Goal: Task Accomplishment & Management: Manage account settings

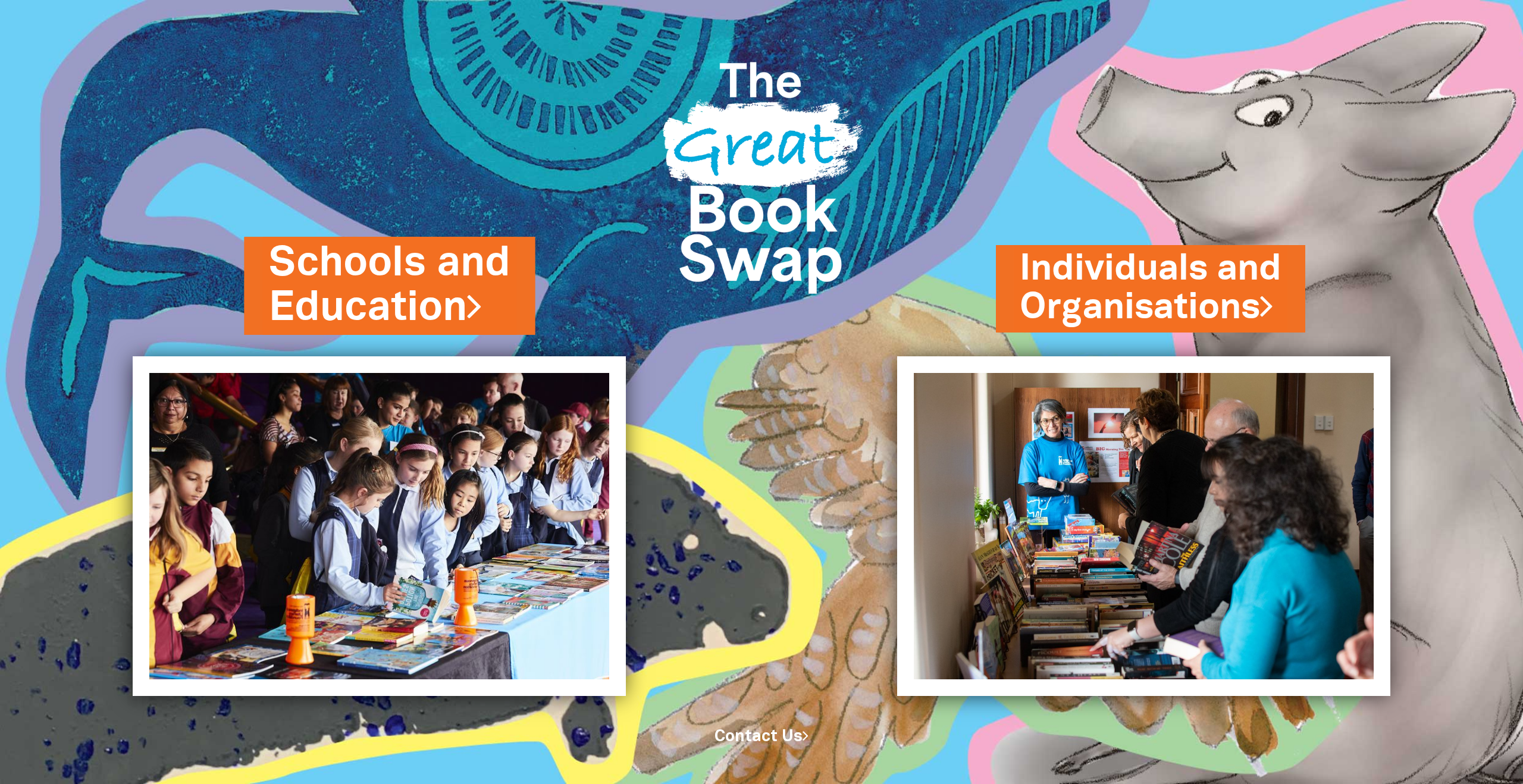
click at [372, 292] on link "Schools and Education" at bounding box center [390, 285] width 241 height 101
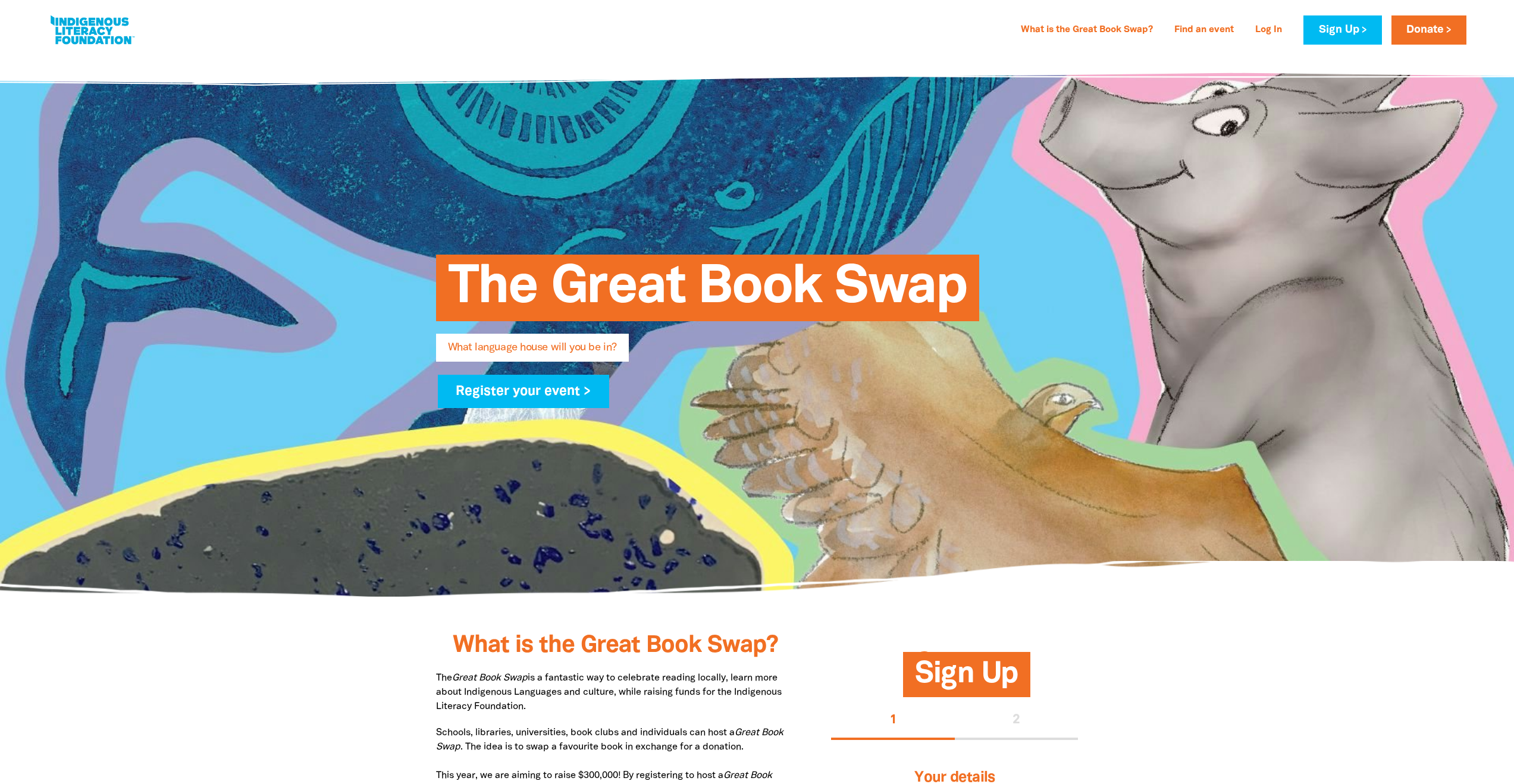
type input "[PERSON_NAME]"
type input "Poh"
type input "[EMAIL_ADDRESS][DOMAIN_NAME]"
type input "[GEOGRAPHIC_DATA][PERSON_NAME]"
select select "early-learning"
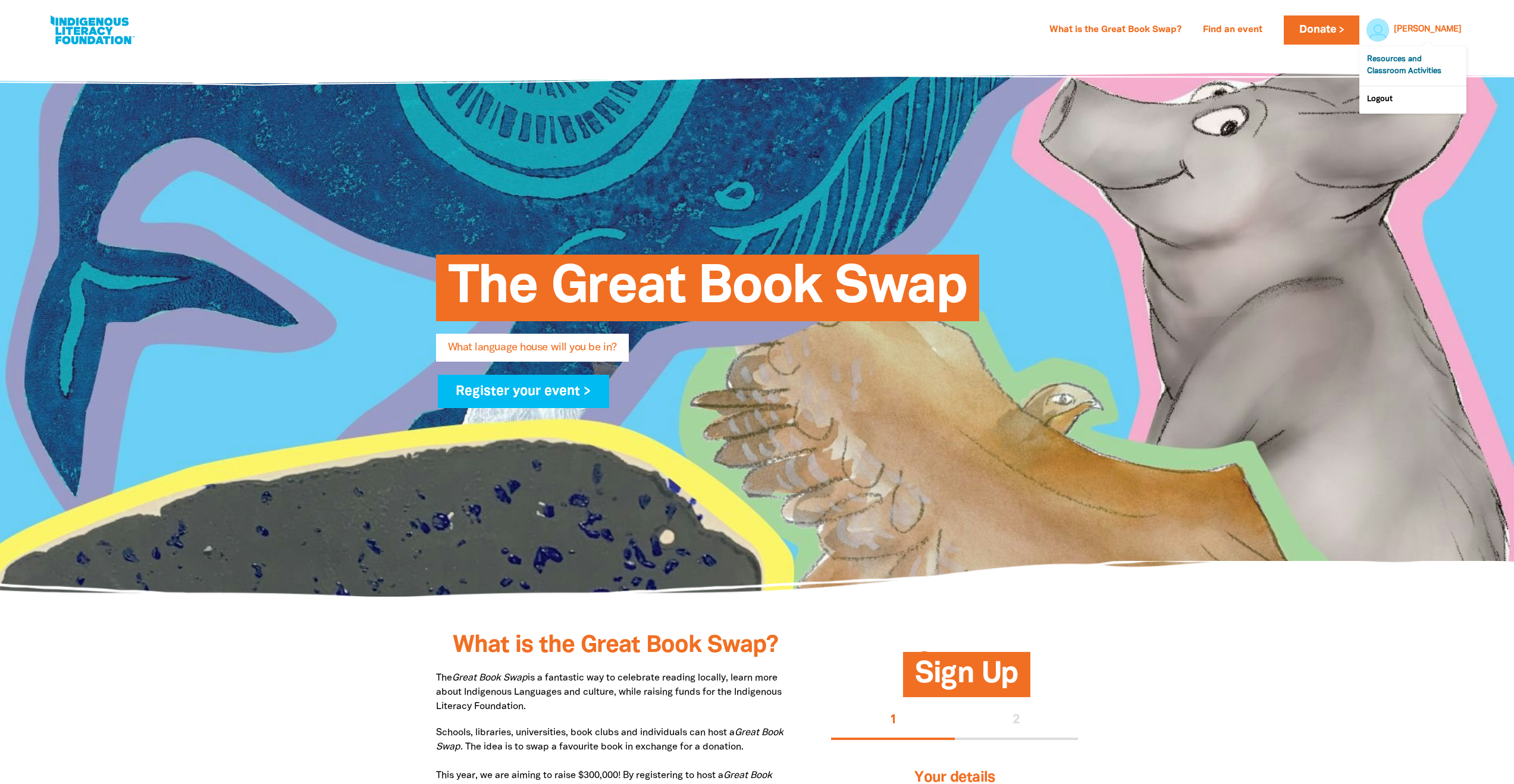
click at [1424, 66] on link "Resources and Classroom Activities" at bounding box center [1412, 66] width 107 height 39
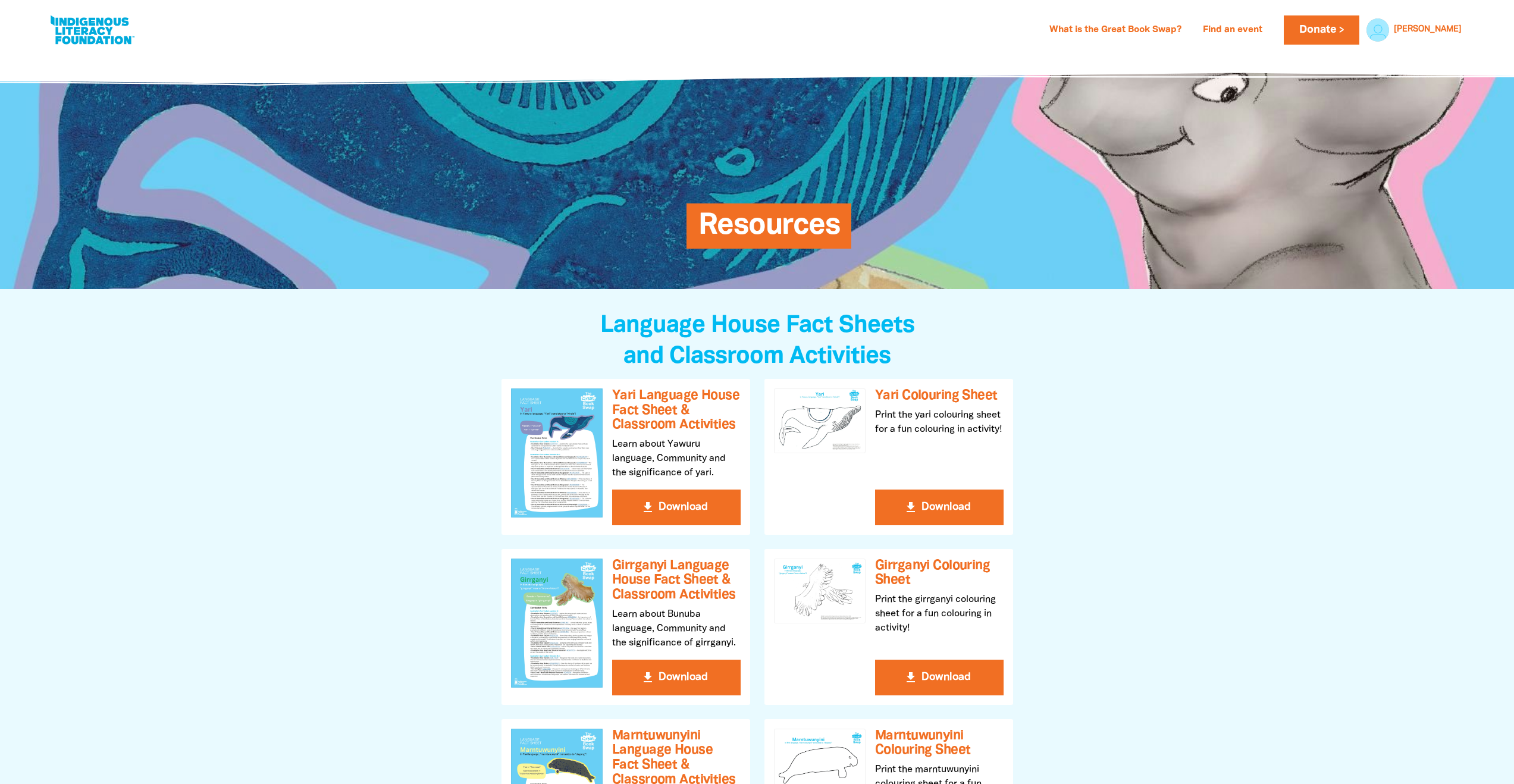
select select "early-learning"
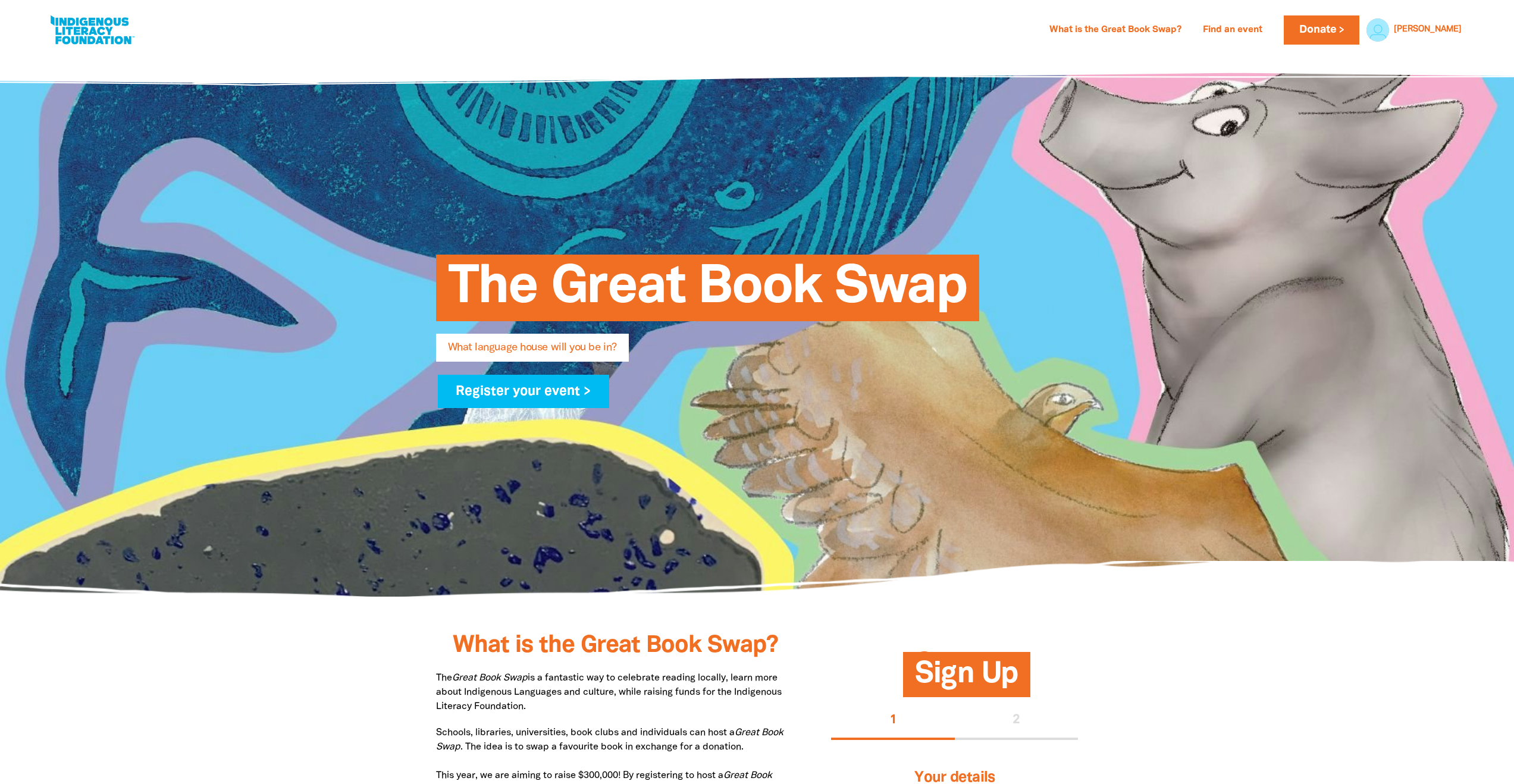
click at [72, 12] on link at bounding box center [92, 30] width 89 height 36
click at [1157, 28] on link "What is the Great Book Swap?" at bounding box center [1115, 30] width 147 height 19
select select "early-learning"
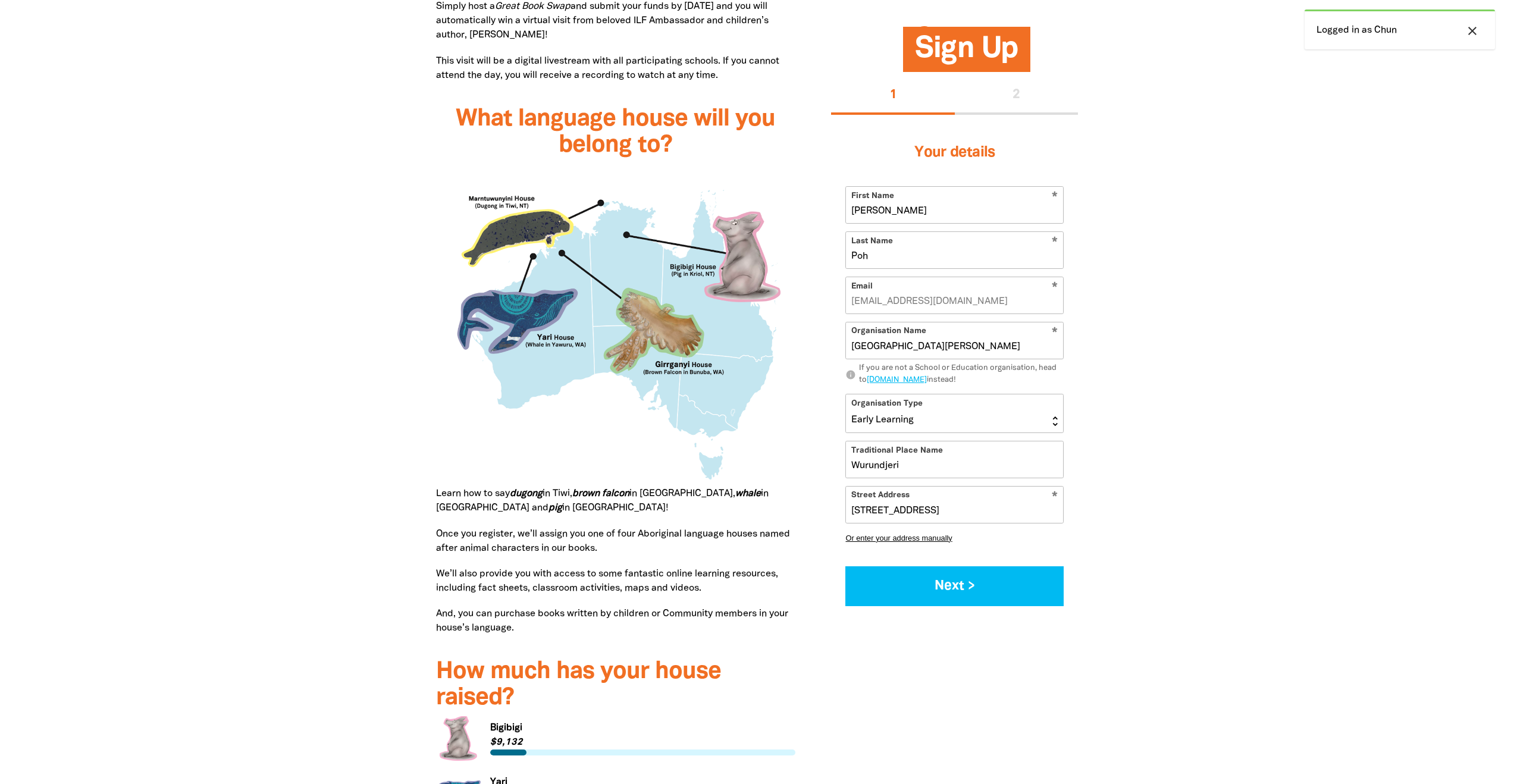
scroll to position [1279, 0]
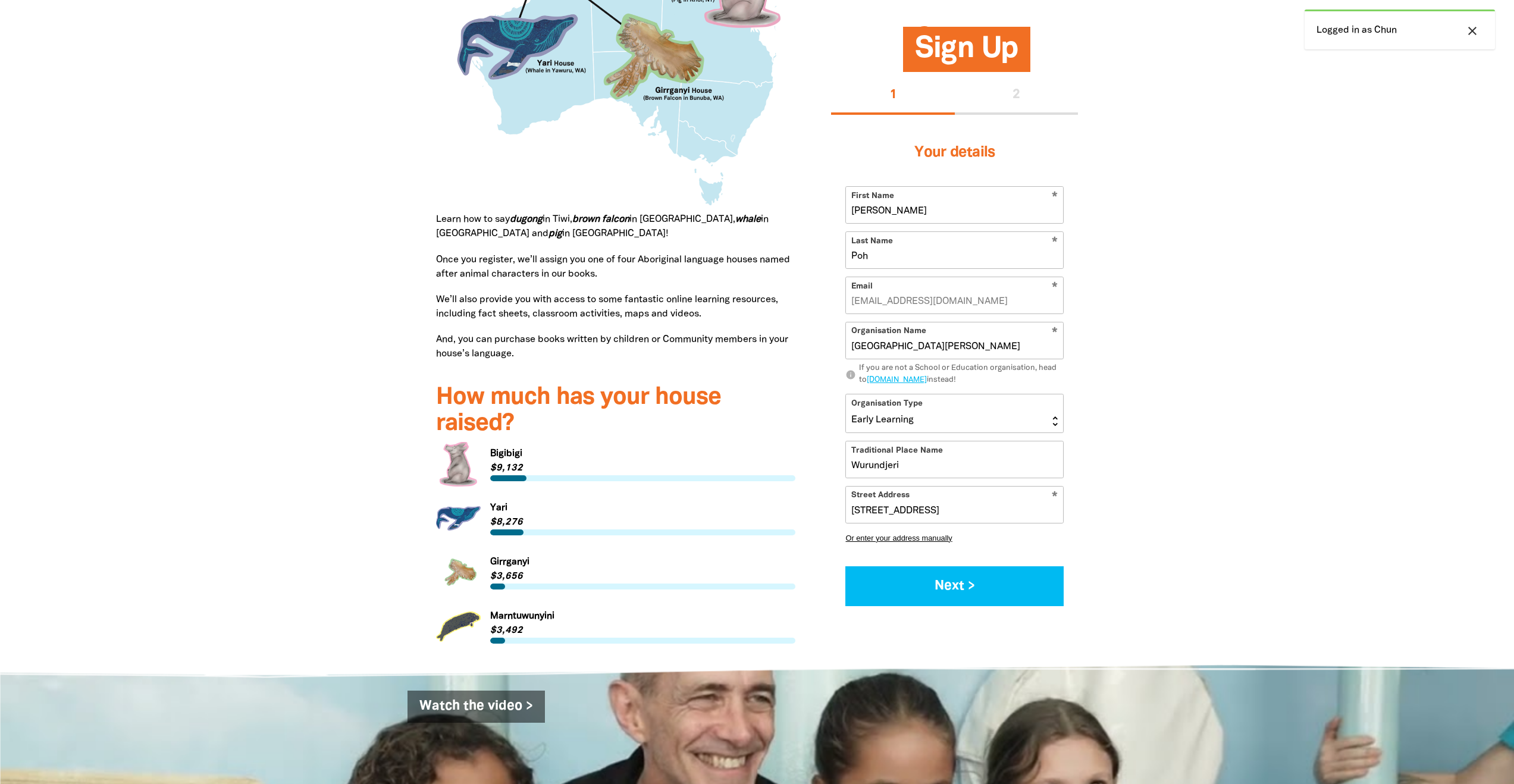
click at [1485, 34] on div "close Logged in as Chun" at bounding box center [1399, 29] width 190 height 40
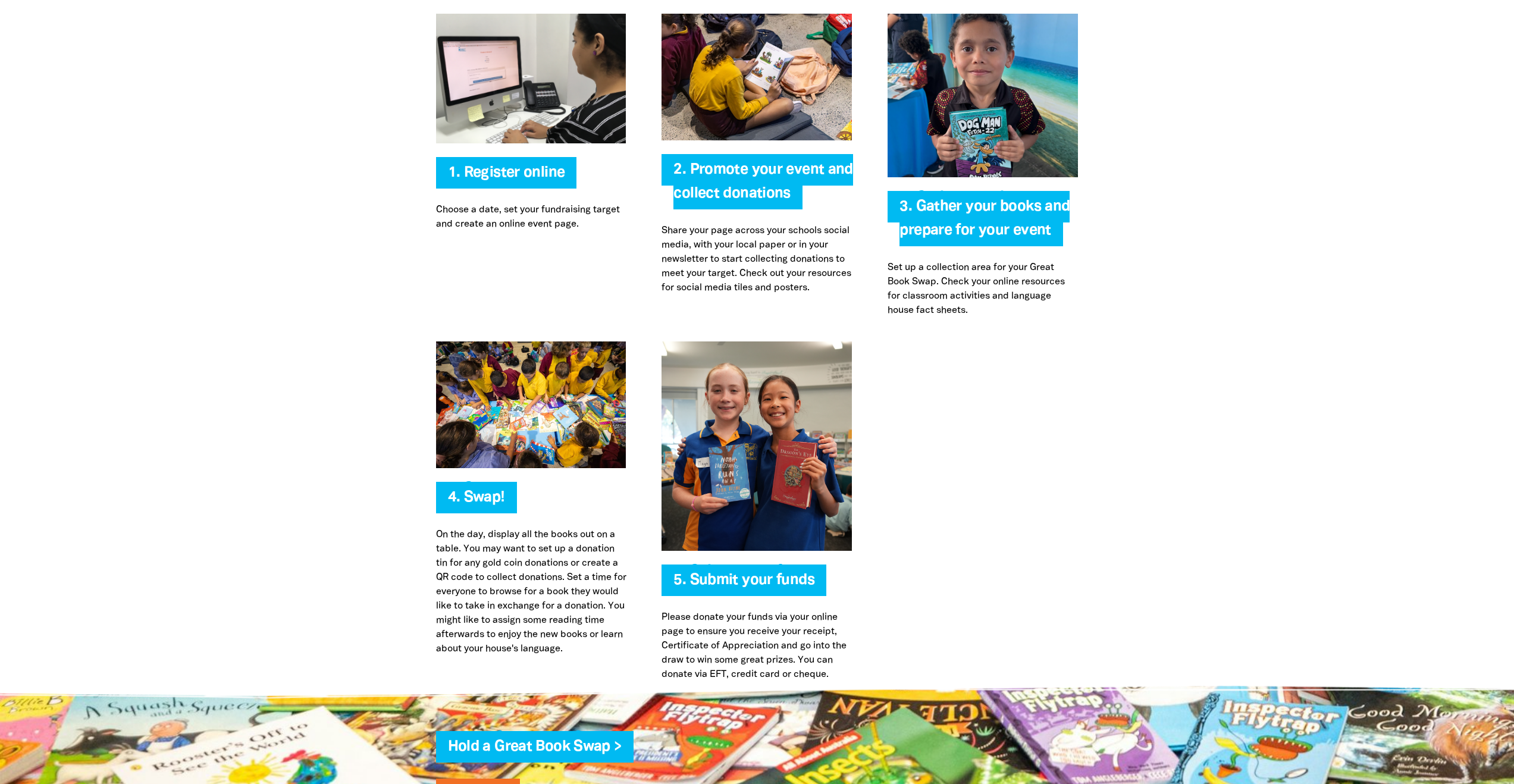
scroll to position [2273, 0]
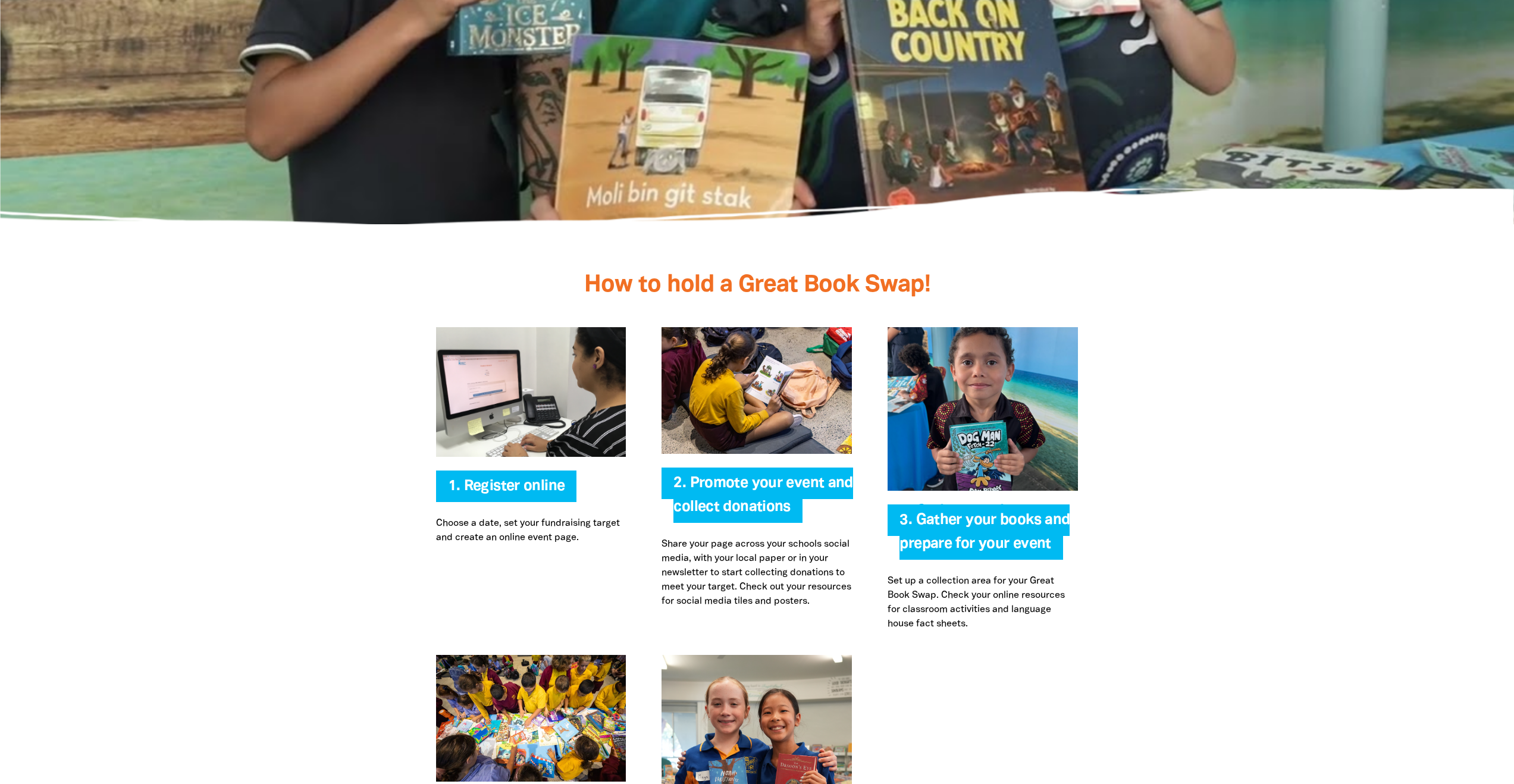
click at [727, 565] on p "Share your page across your schools social media, with your local paper or in y…" at bounding box center [757, 573] width 190 height 72
click at [727, 567] on p "Share your page across your schools social media, with your local paper or in y…" at bounding box center [757, 573] width 190 height 72
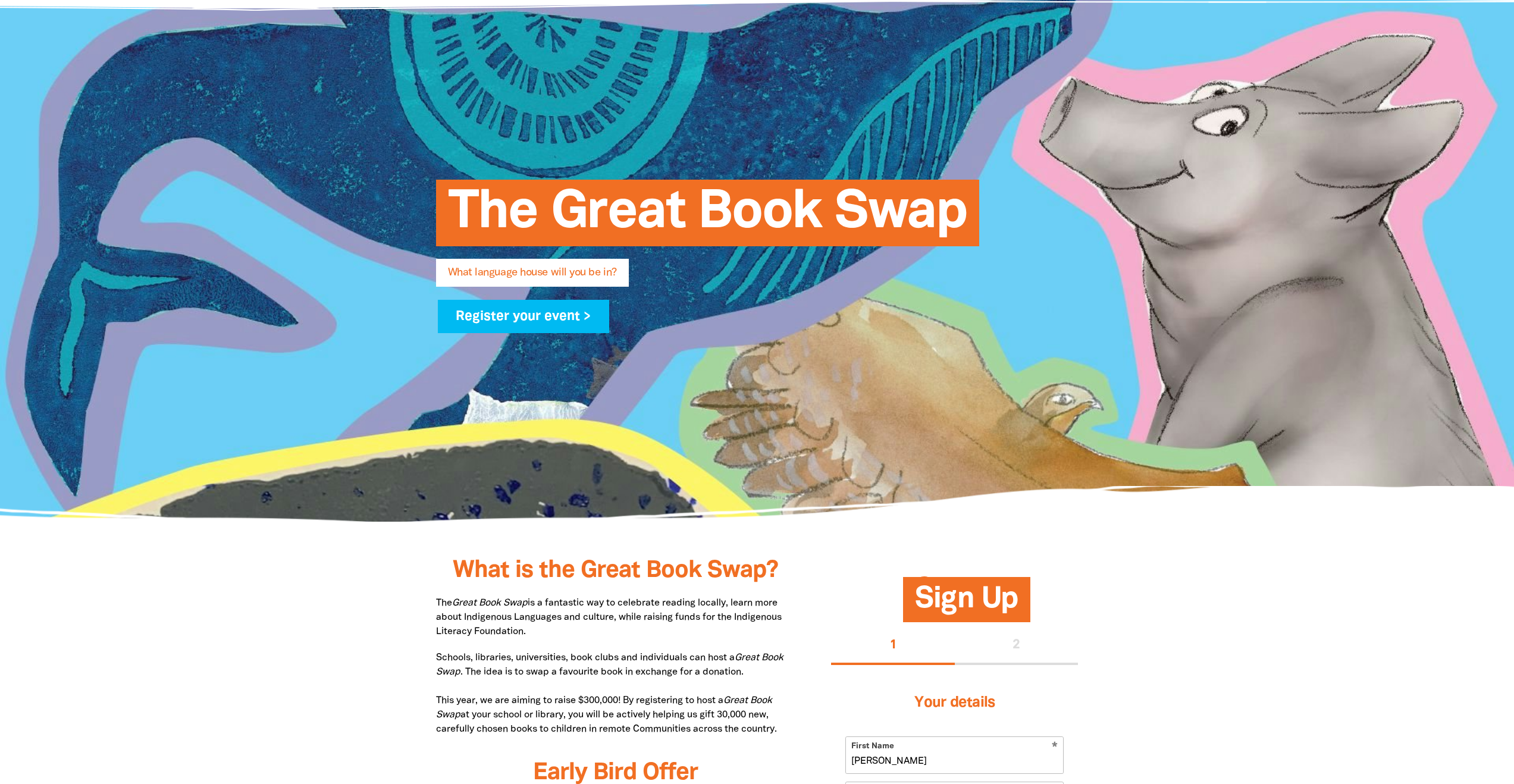
scroll to position [0, 0]
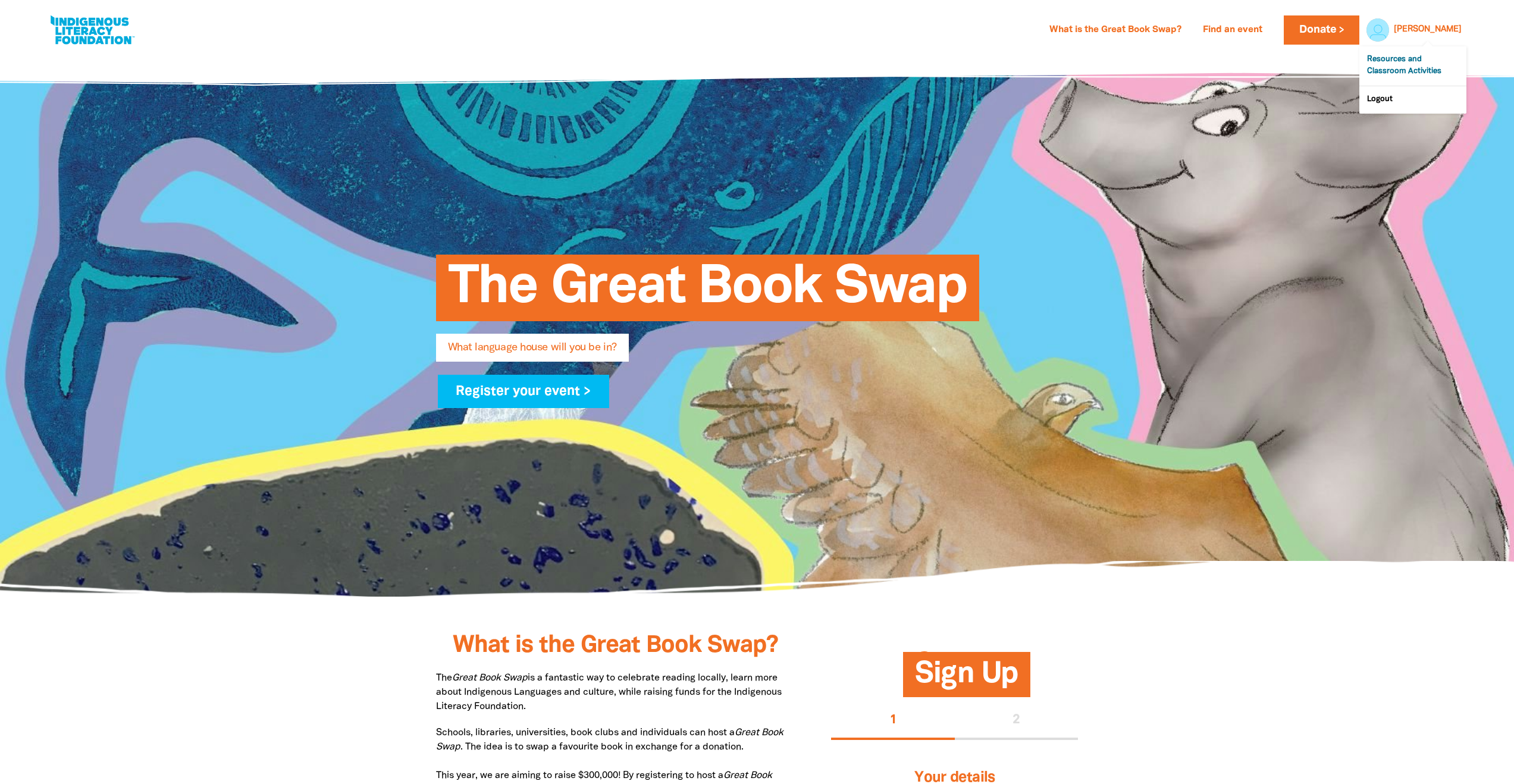
click at [1435, 72] on link "Resources and Classroom Activities" at bounding box center [1412, 66] width 107 height 39
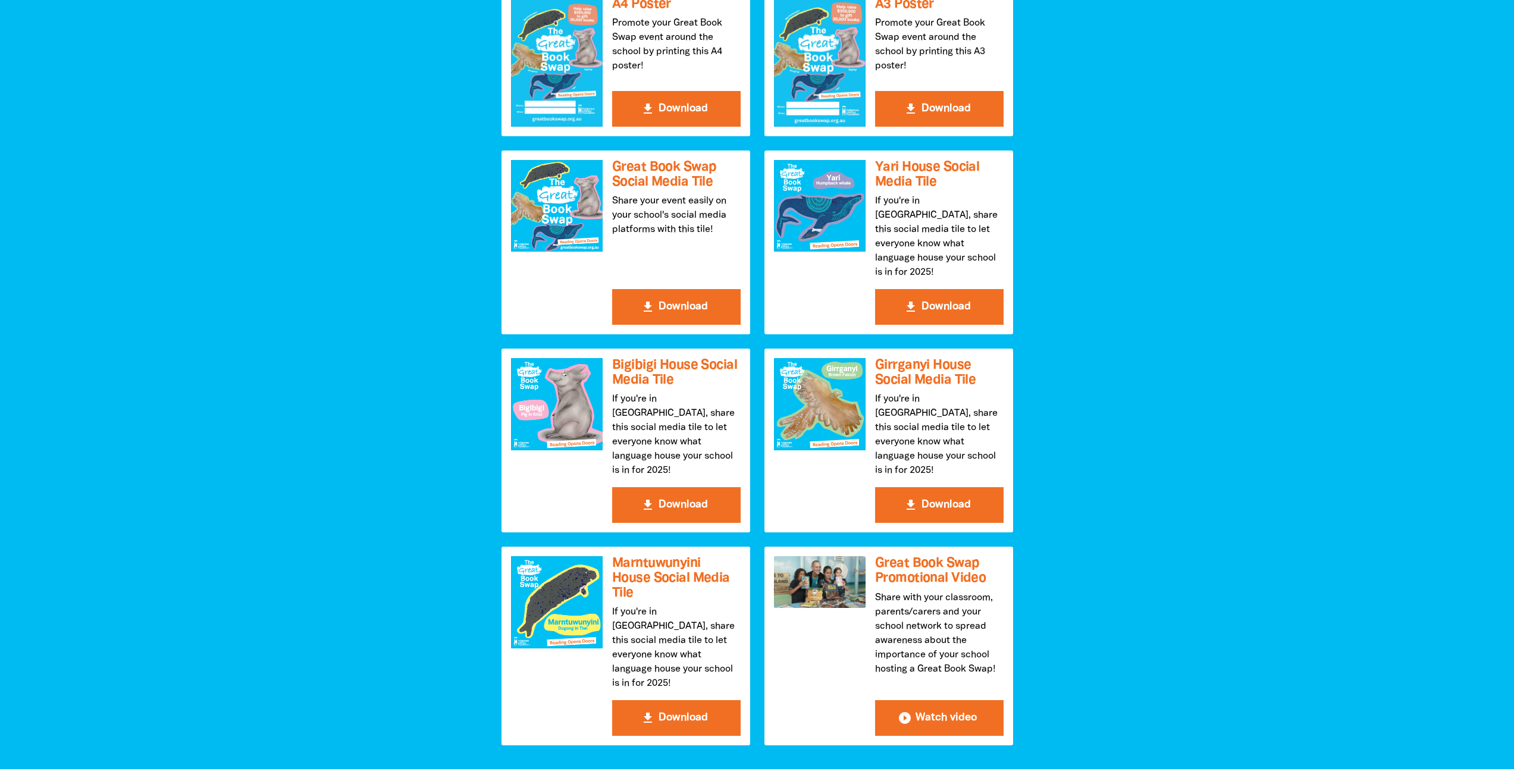
scroll to position [1423, 0]
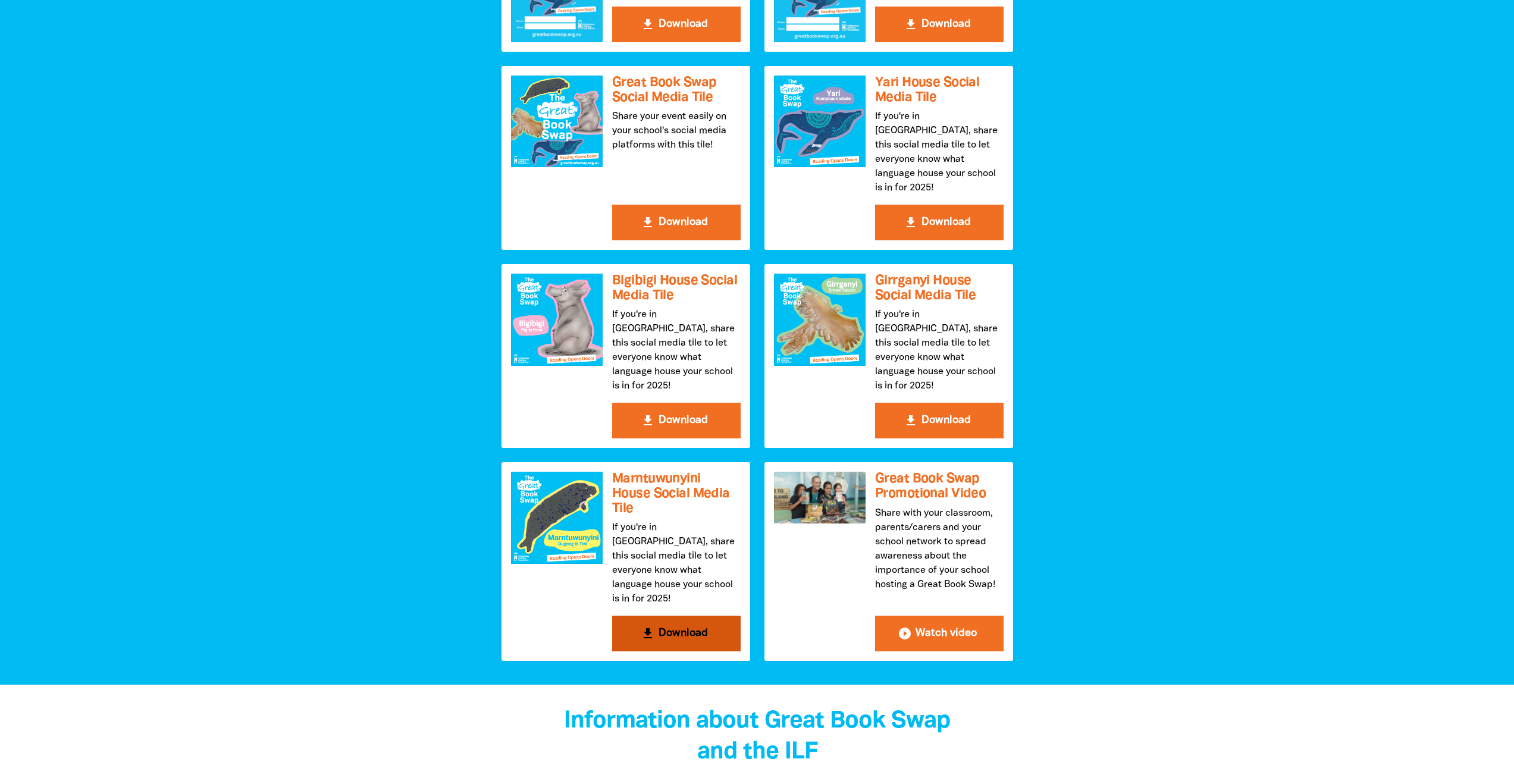
click at [641, 471] on h3 "Marntuwunyini House Social Media Tile" at bounding box center [676, 494] width 128 height 44
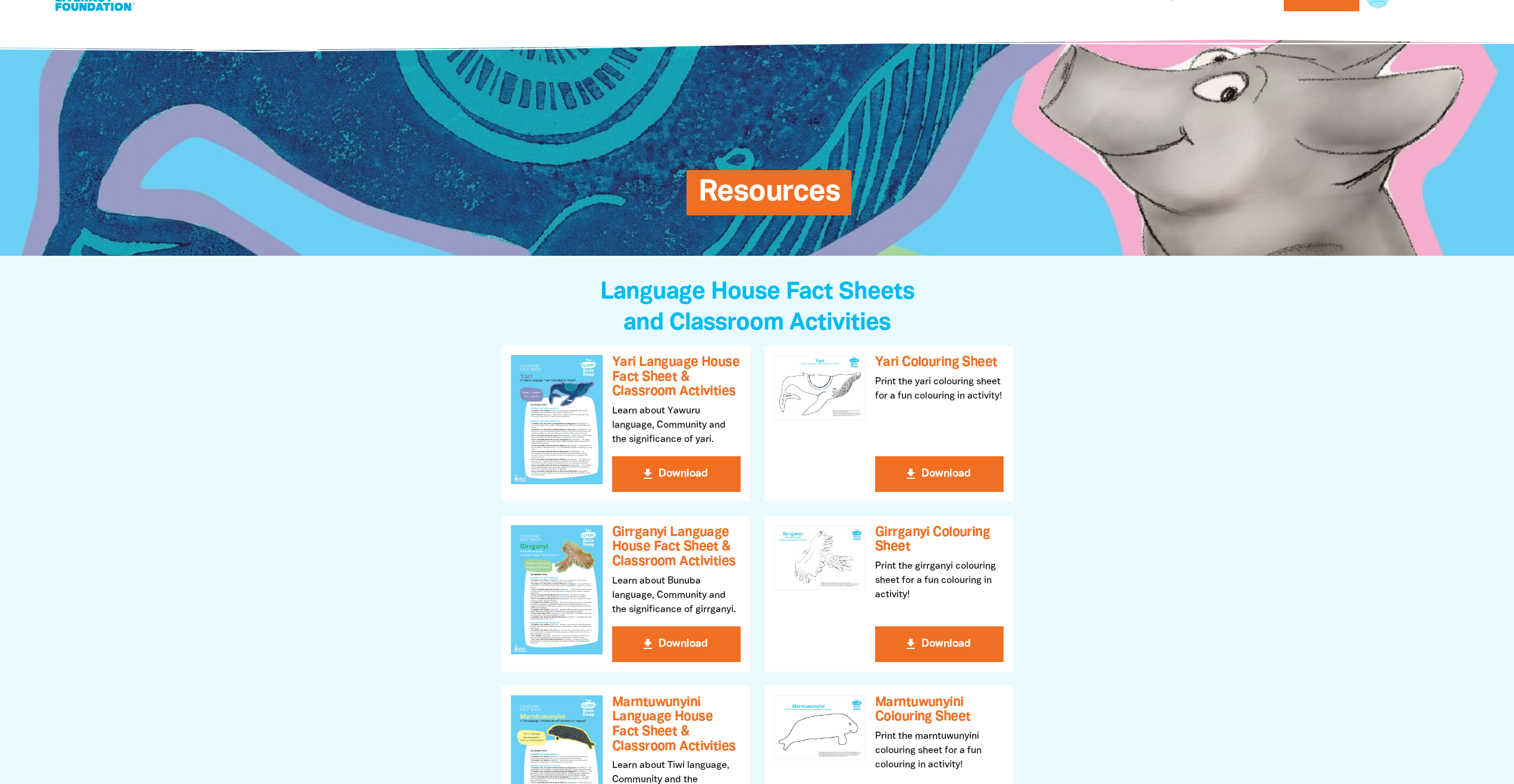
scroll to position [0, 0]
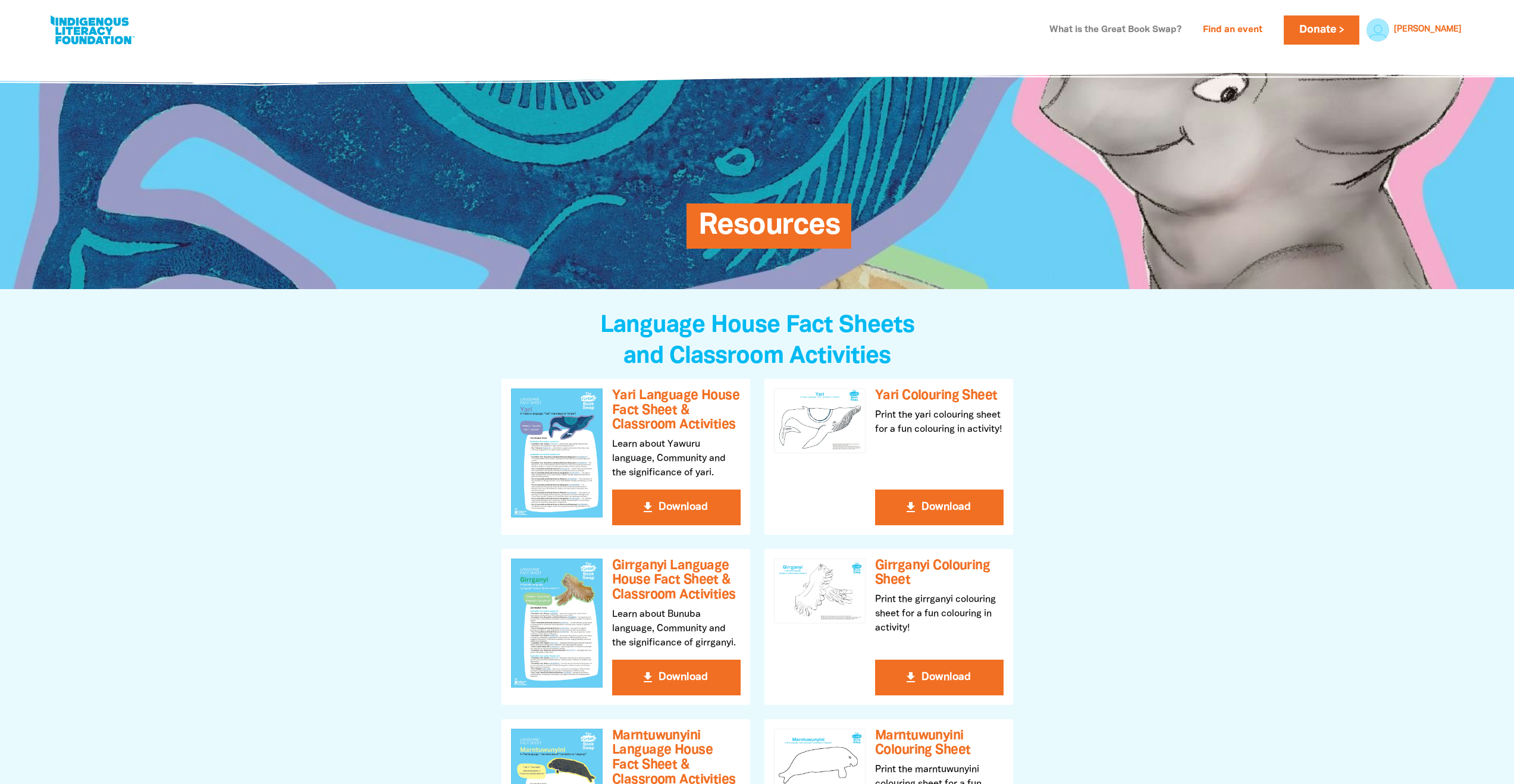
click at [1175, 28] on link "What is the Great Book Swap?" at bounding box center [1115, 30] width 147 height 19
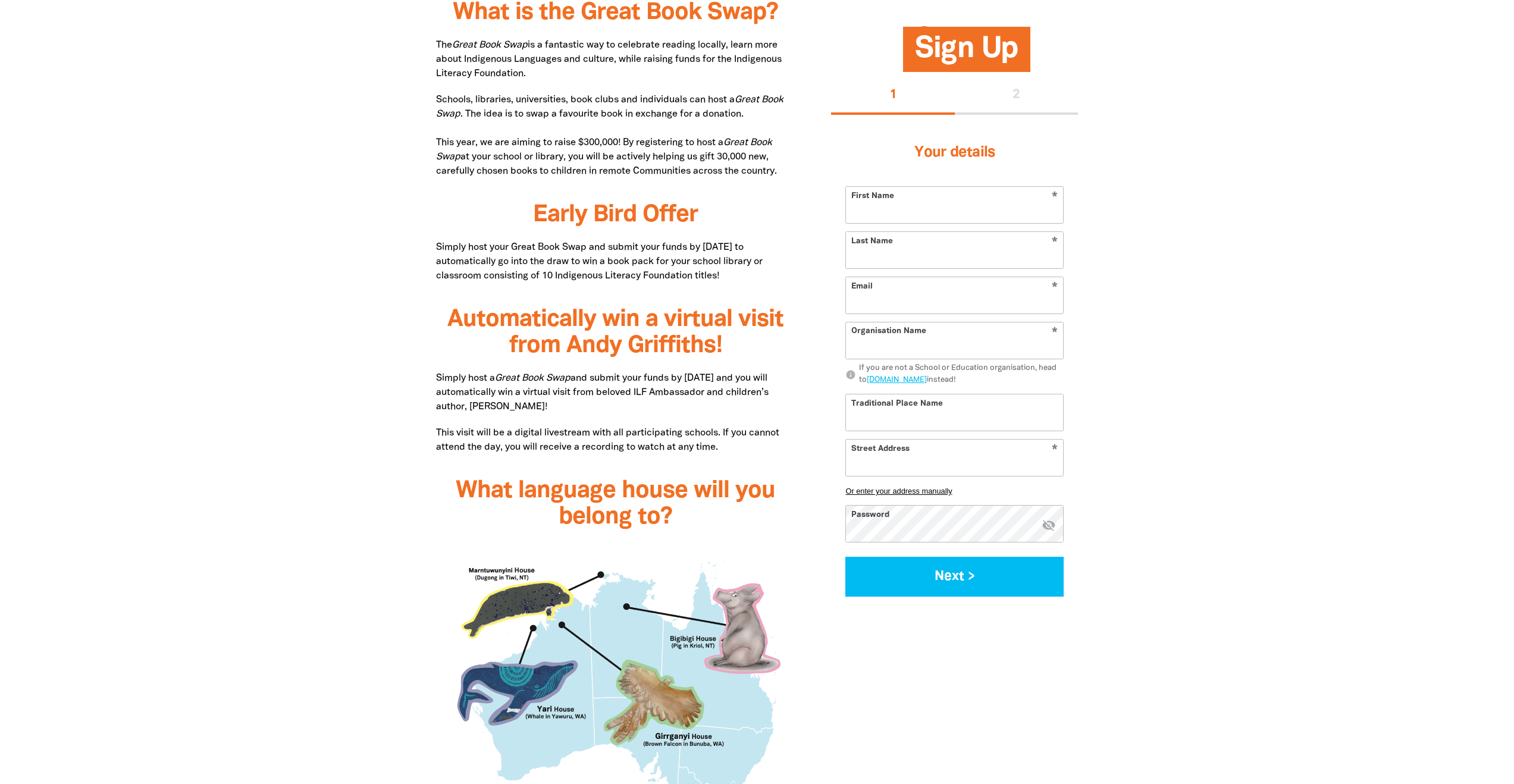
type input "[PERSON_NAME]"
type input "Poh"
type input "[EMAIL_ADDRESS][DOMAIN_NAME]"
type input "[GEOGRAPHIC_DATA][PERSON_NAME]"
select select "early-learning"
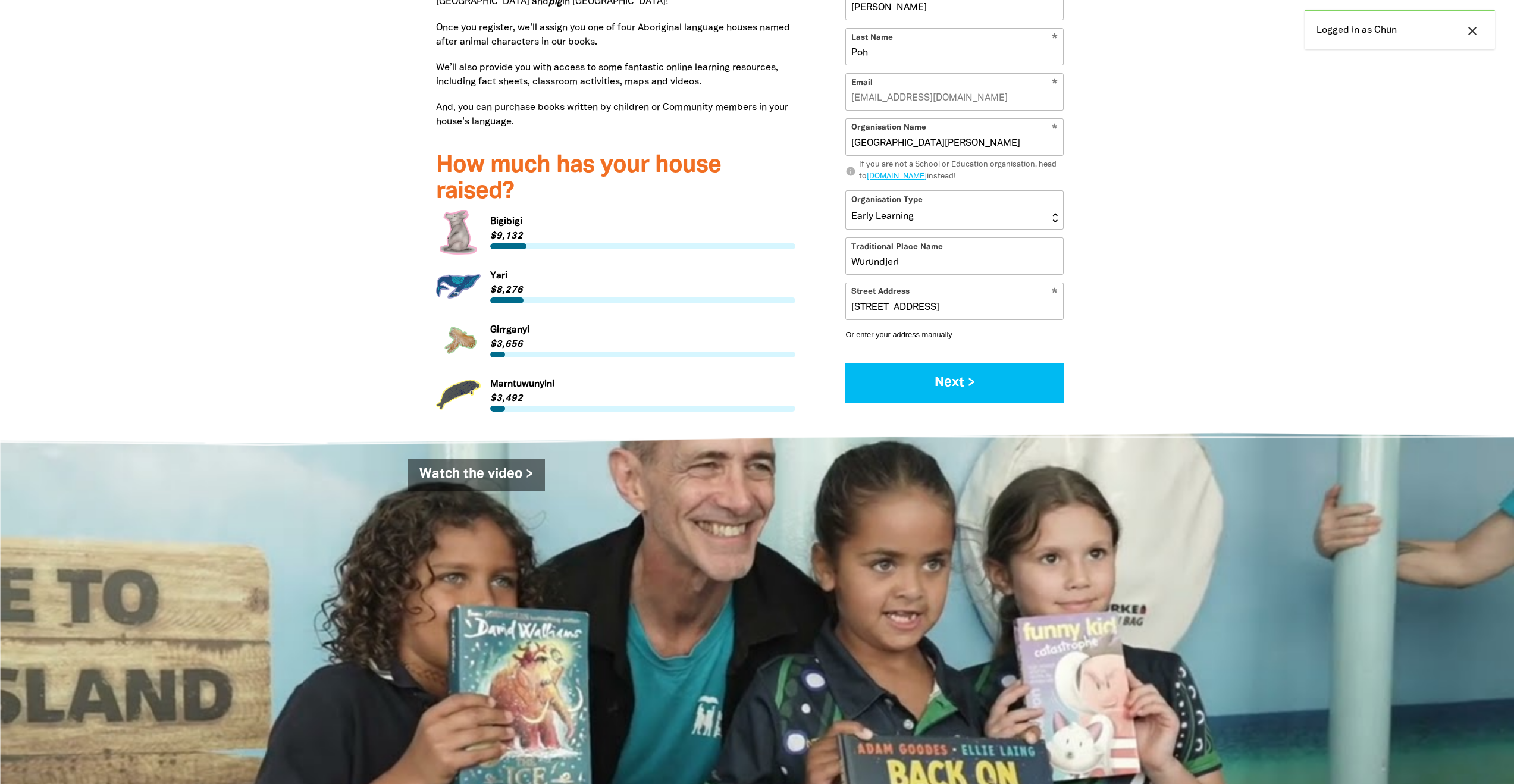
scroll to position [1530, 0]
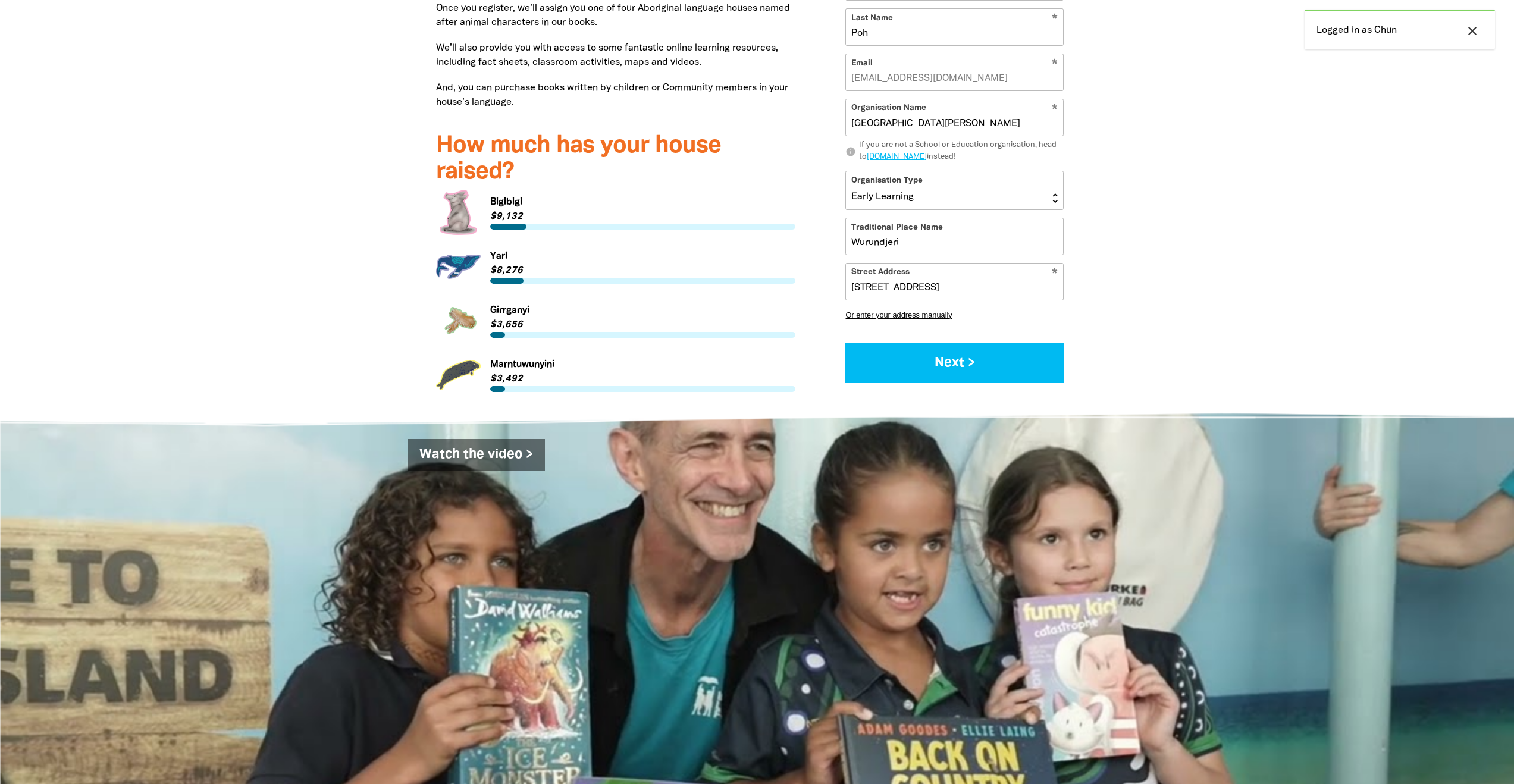
click at [531, 364] on link "Link to Marntuwunyini" at bounding box center [615, 375] width 360 height 45
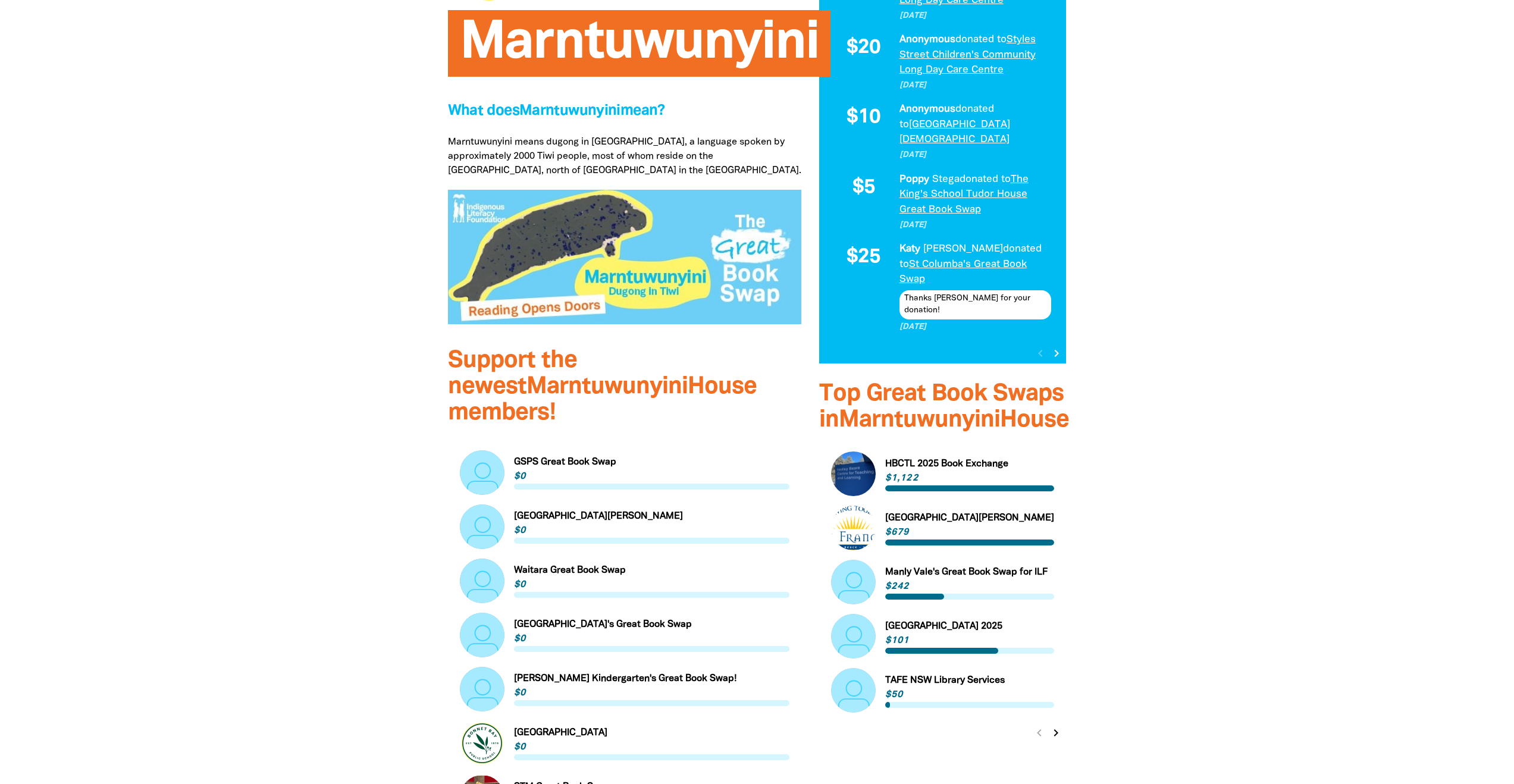
scroll to position [374, 0]
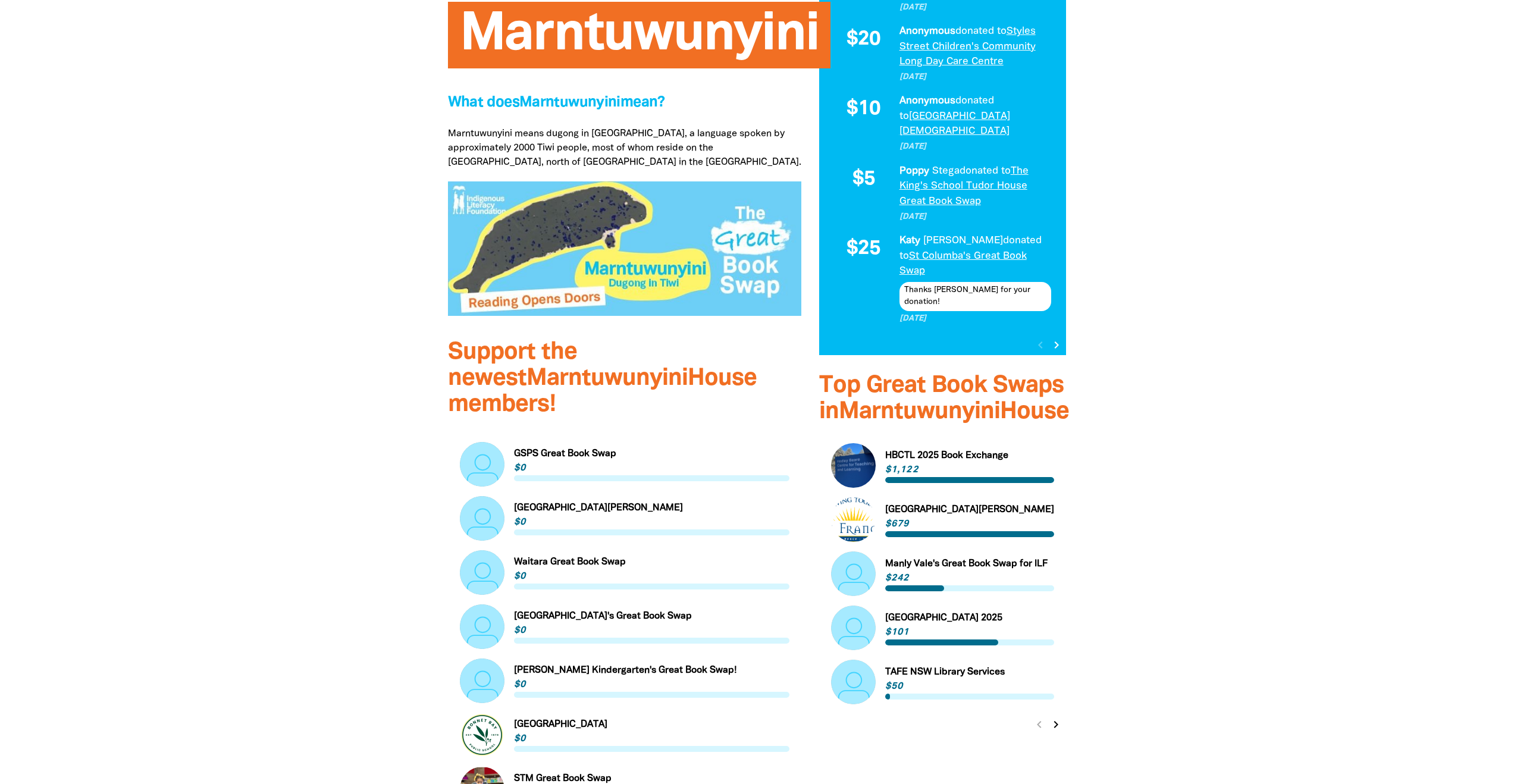
click at [581, 496] on link "Link to Ave Maria Kindergarten" at bounding box center [624, 518] width 329 height 45
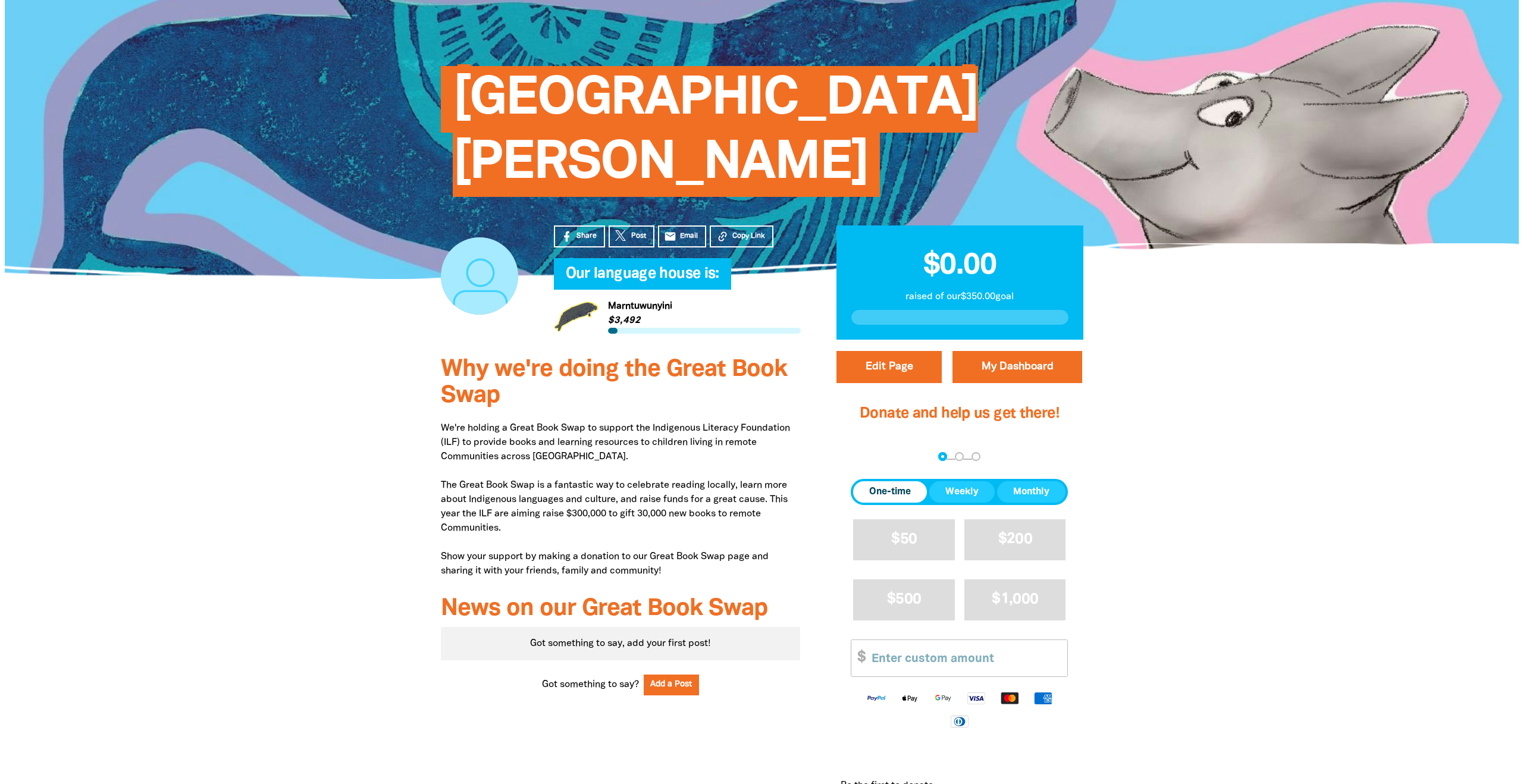
scroll to position [174, 0]
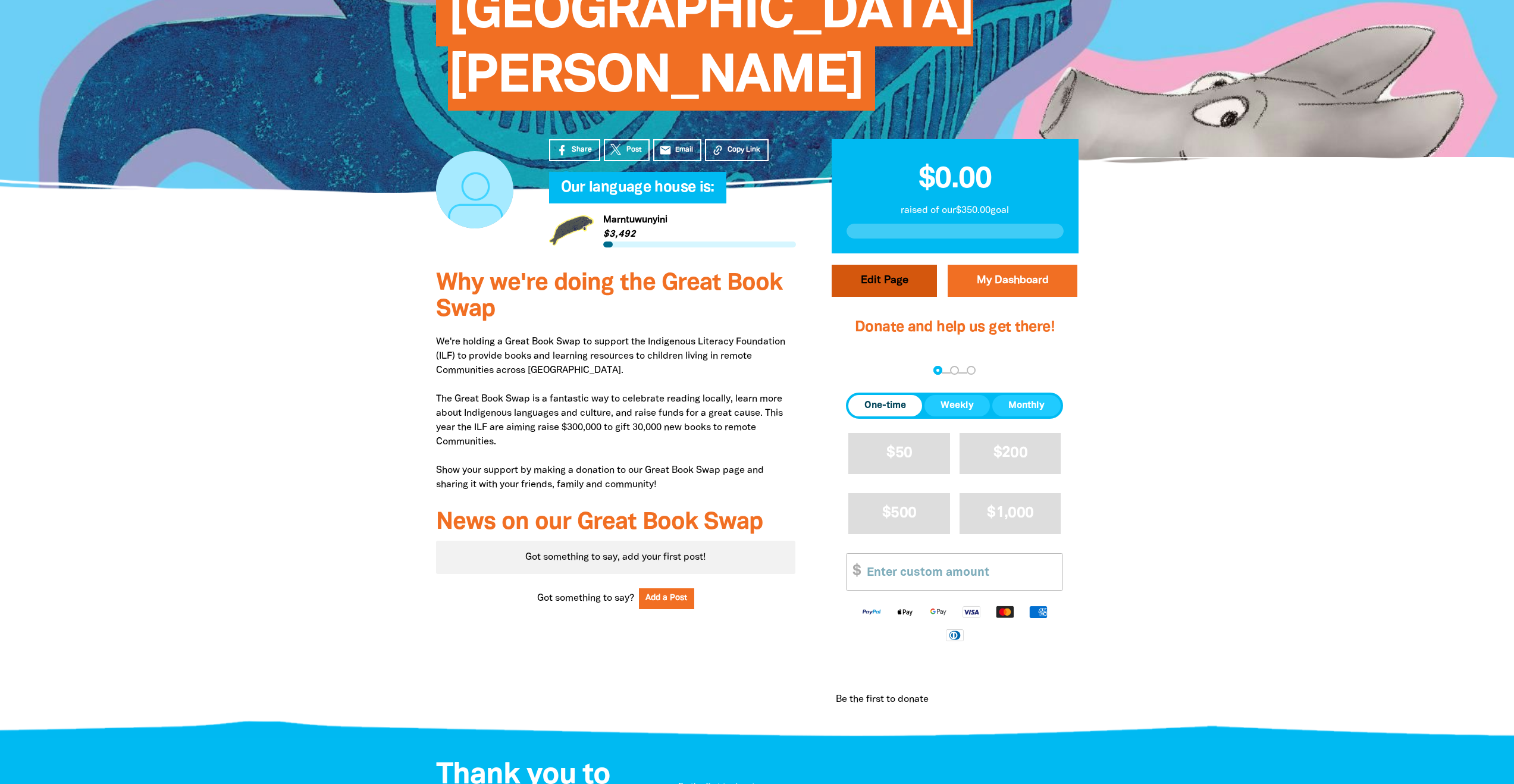
click at [893, 264] on button "Edit Page" at bounding box center [884, 280] width 105 height 32
select select "VIC"
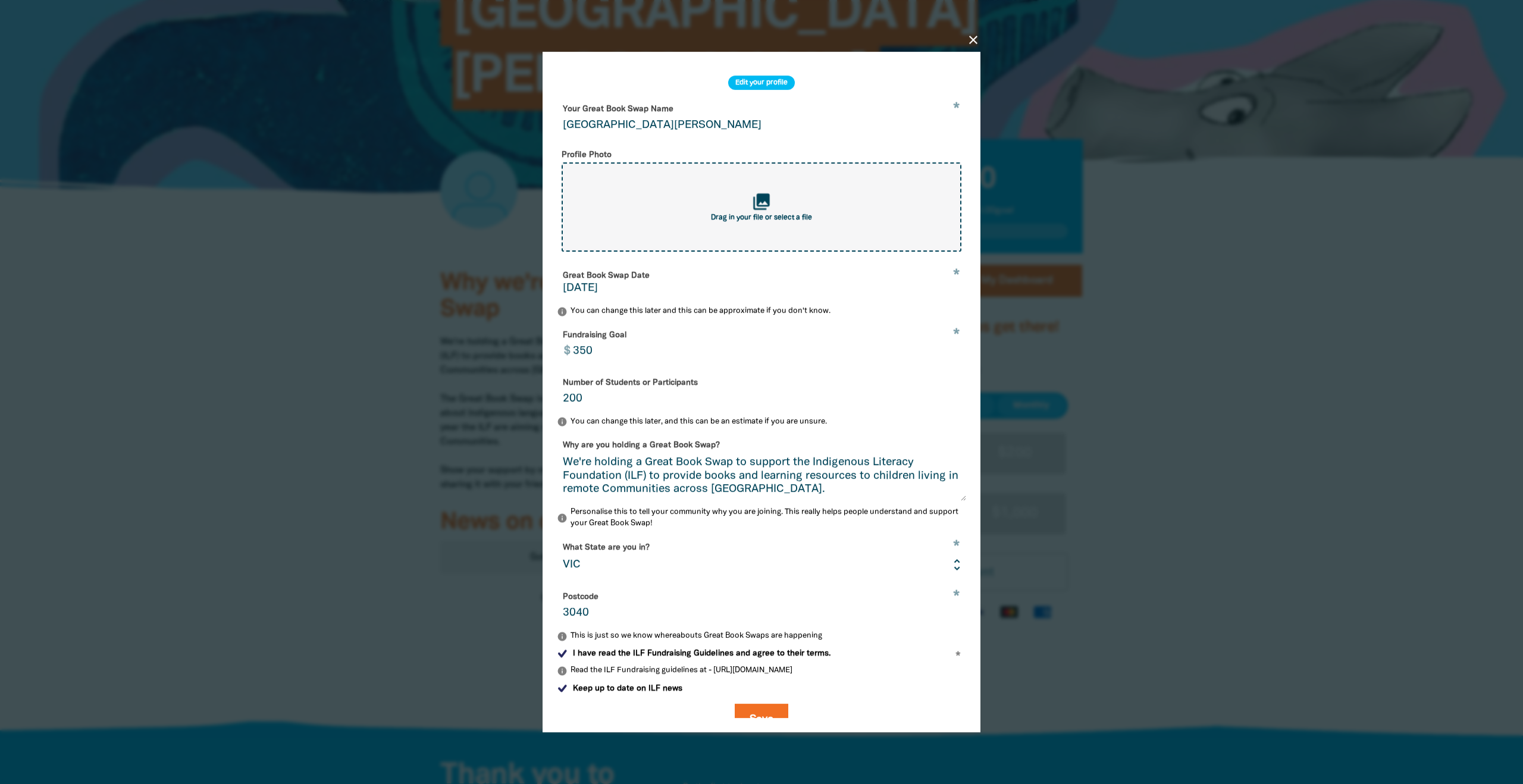
click at [748, 212] on div "collections Drag in your file or select a file" at bounding box center [762, 206] width 400 height 89
type input "C:\fakepath\LOGO-VECTOR-FINAL.jpg"
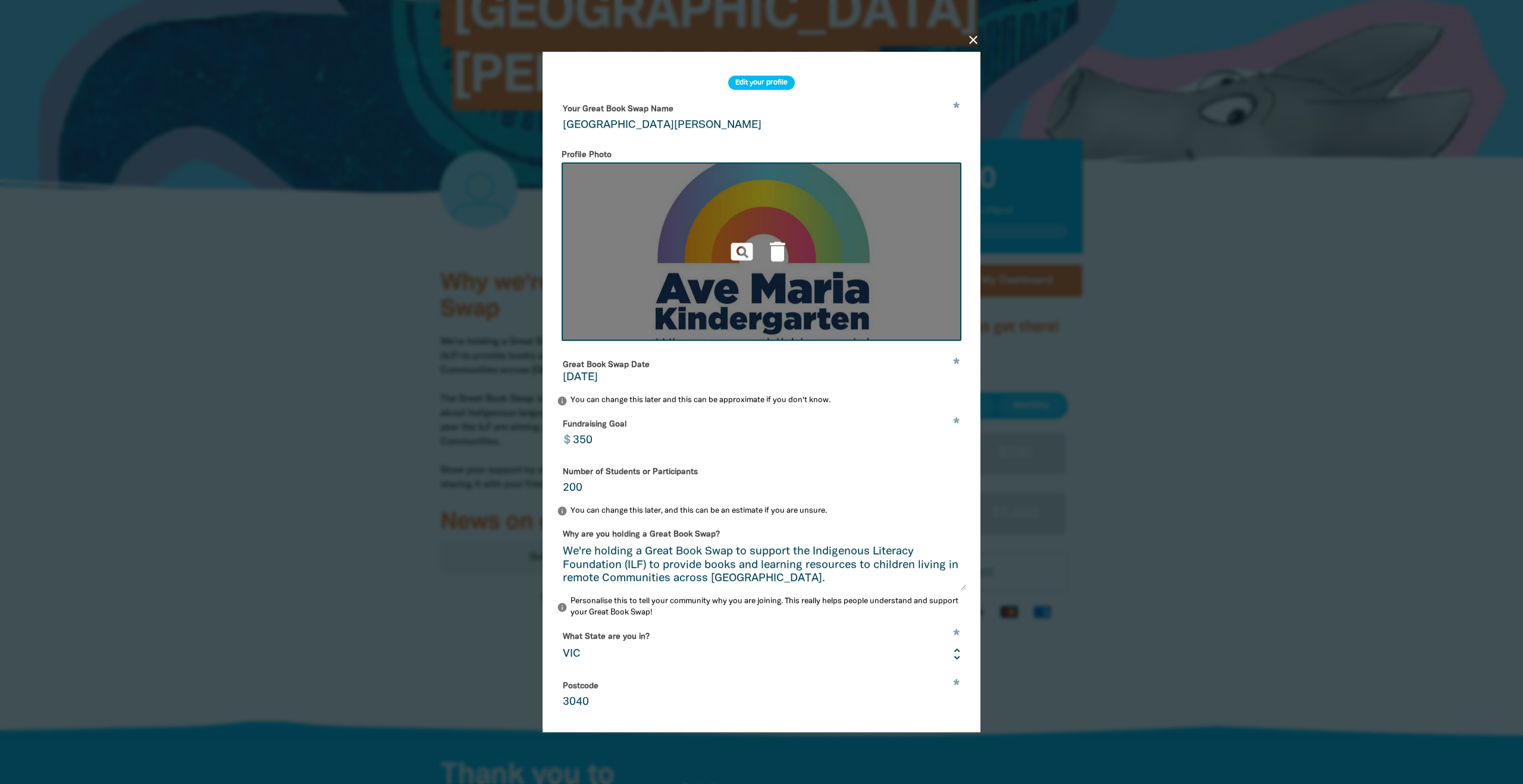
click at [831, 256] on img at bounding box center [762, 251] width 400 height 178
type input "C:\fakepath\LOGO-VECTOR-FINAL-SOCIALMEDIA-SQUARE.jpg"
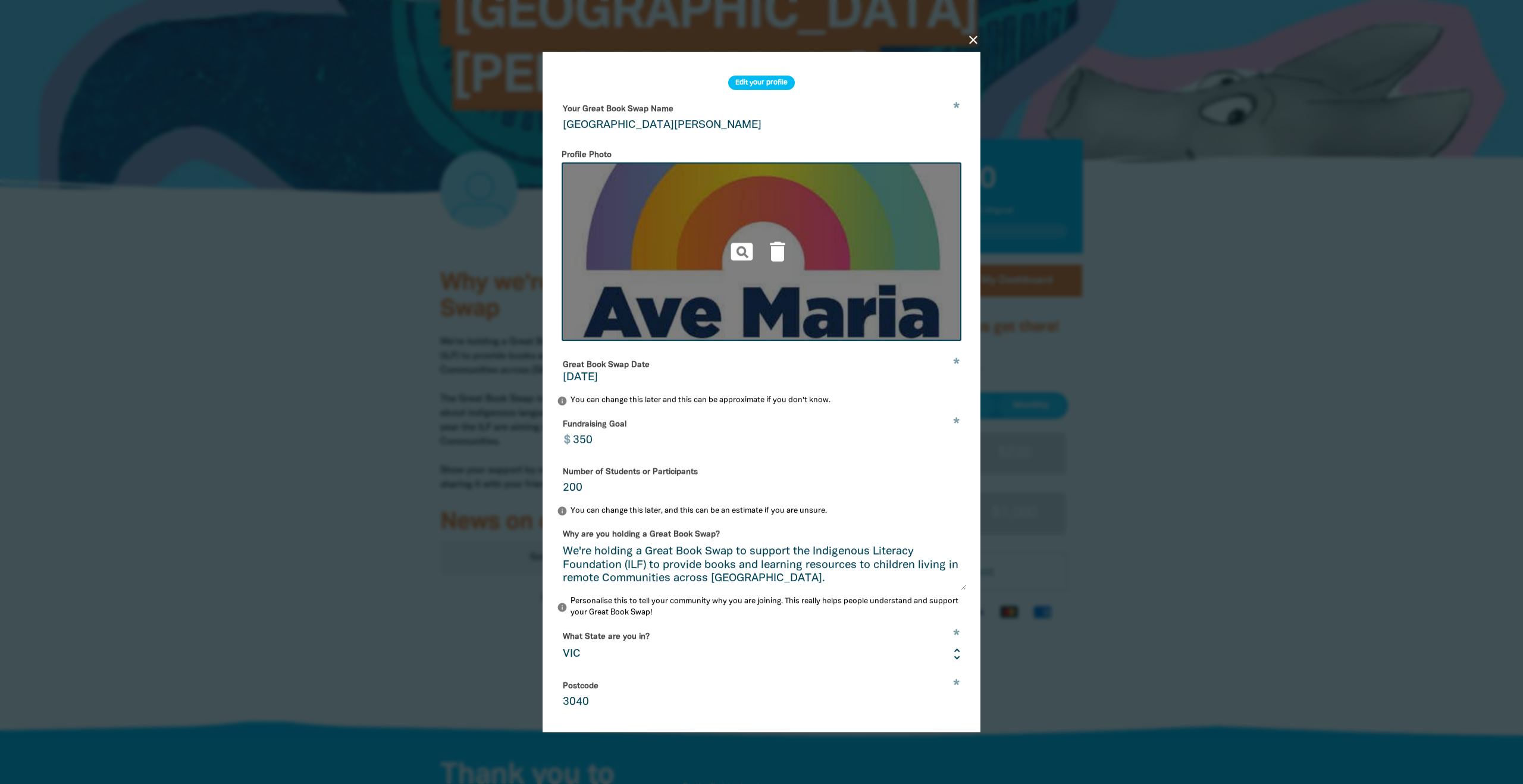
click at [811, 234] on img at bounding box center [762, 251] width 400 height 178
type input "C:\fakepath\LOGO-VECTOR-FINAL.jpg"
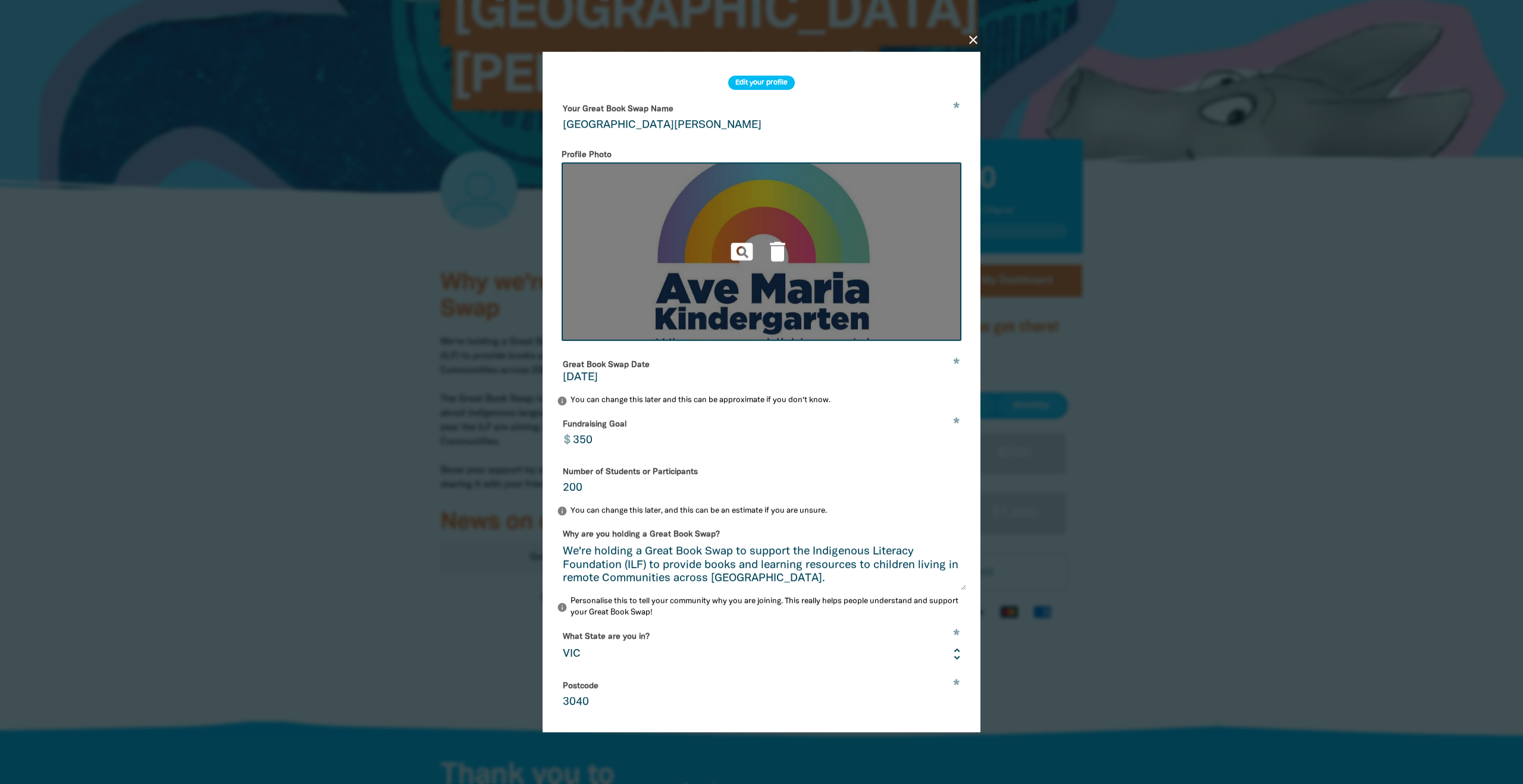
click at [764, 273] on img at bounding box center [762, 251] width 400 height 178
type input "C:\fakepath\LOGO-VECTOR-FINAL-tight.jpg"
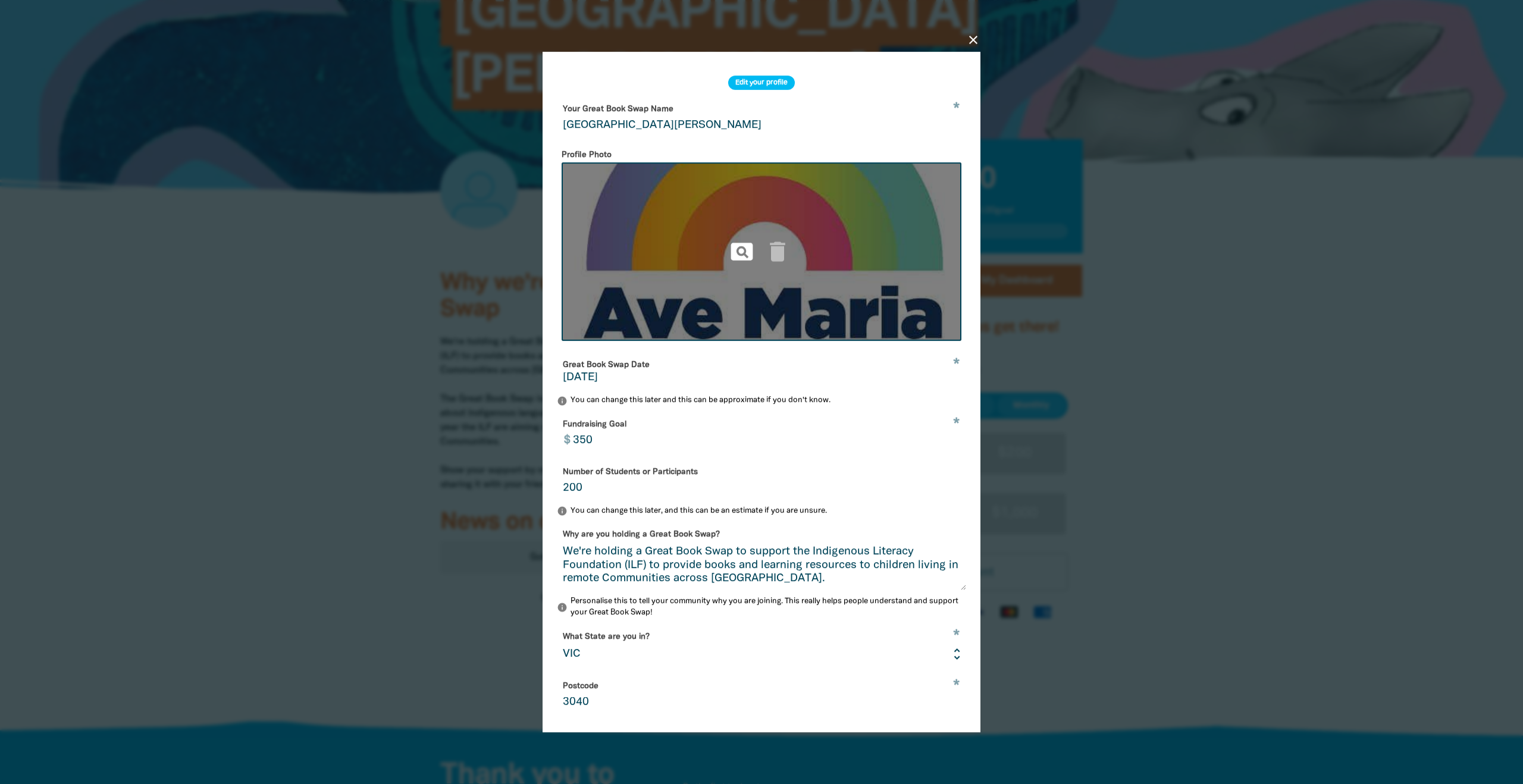
click at [733, 251] on icon "pageview" at bounding box center [742, 251] width 26 height 26
click at [668, 269] on img at bounding box center [762, 251] width 400 height 178
type input "C:\fakepath\letter head.png"
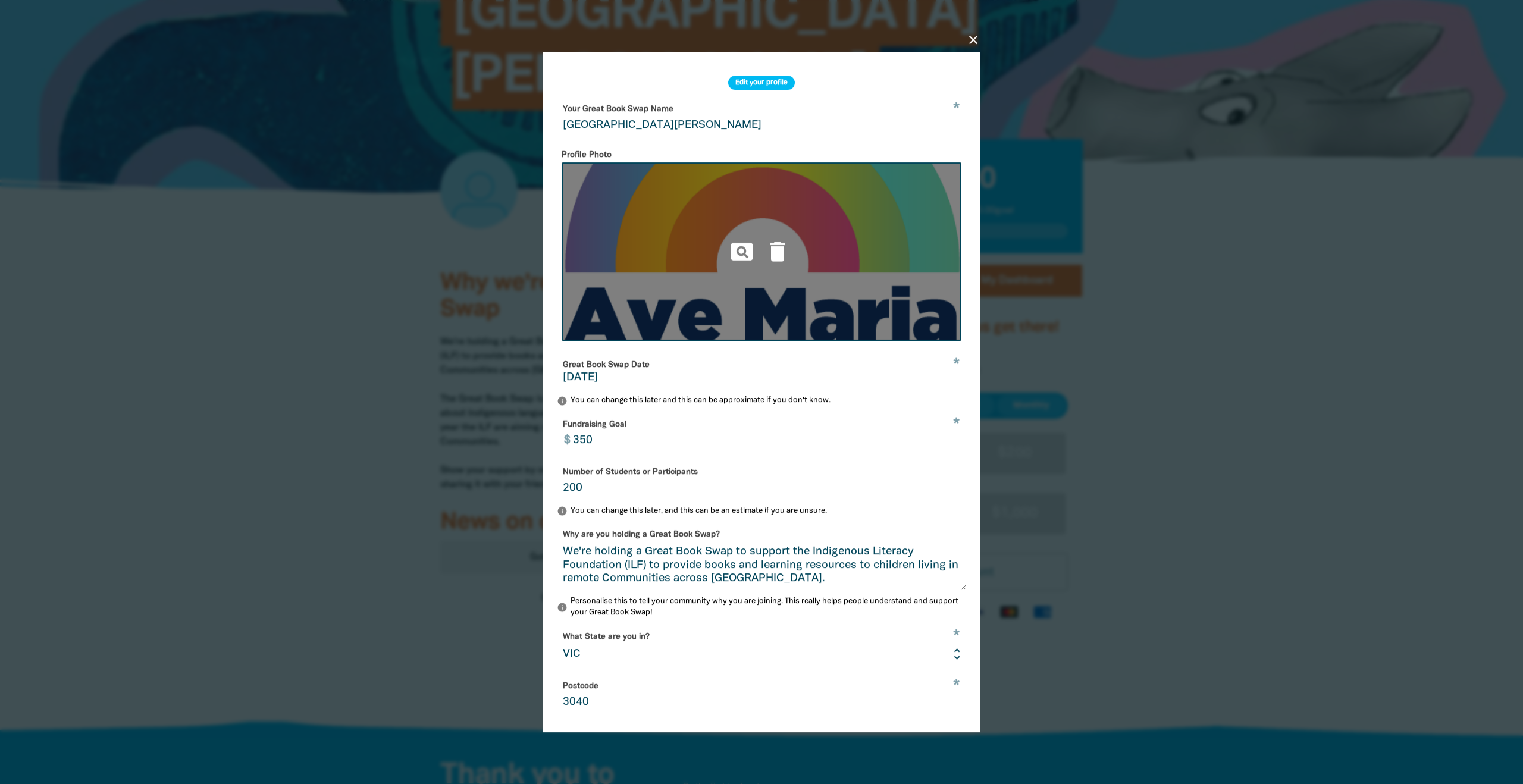
click at [771, 274] on img at bounding box center [762, 251] width 400 height 178
type input "C:\fakepath\LOGO-VECTOR-FINAL.png"
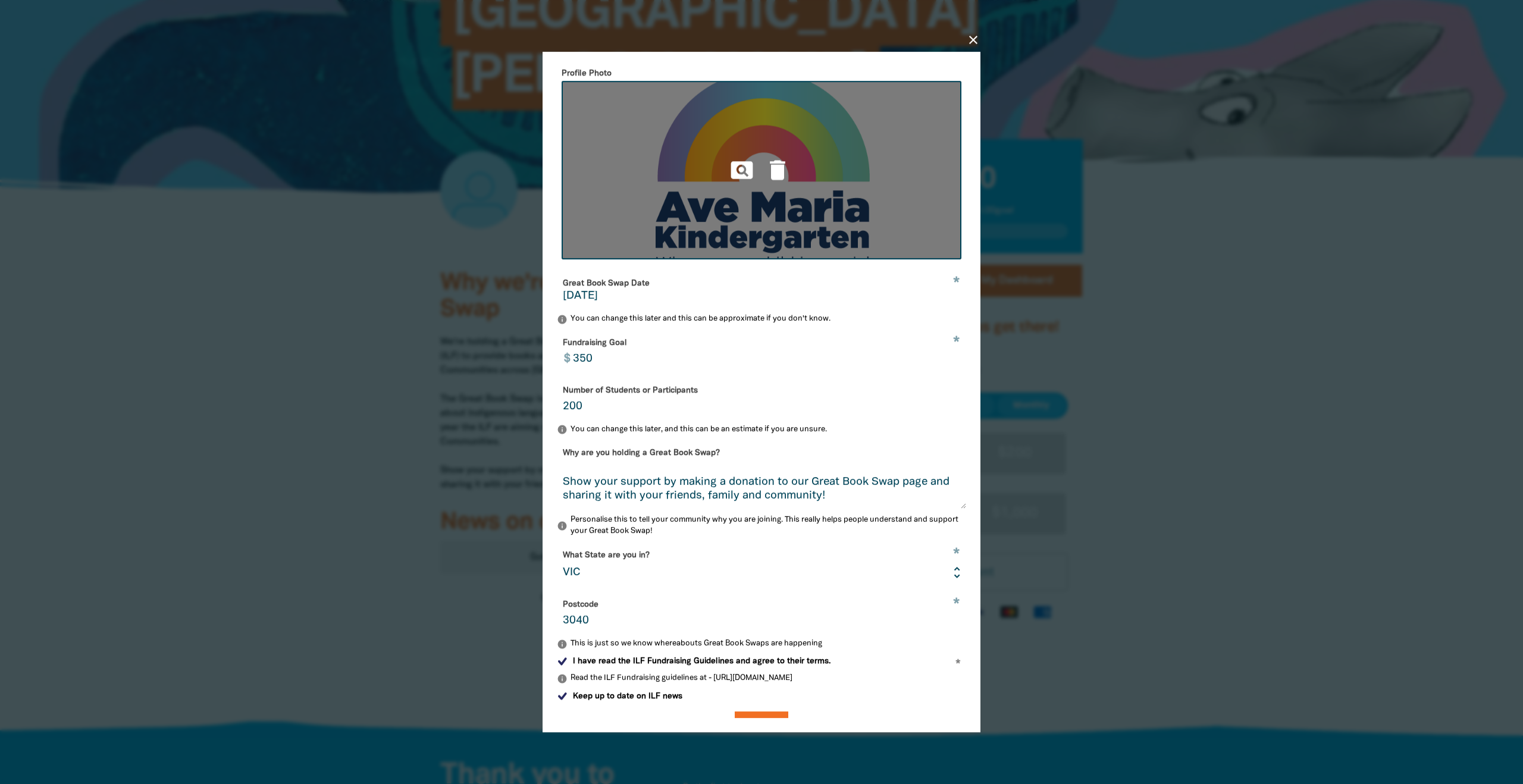
scroll to position [107, 0]
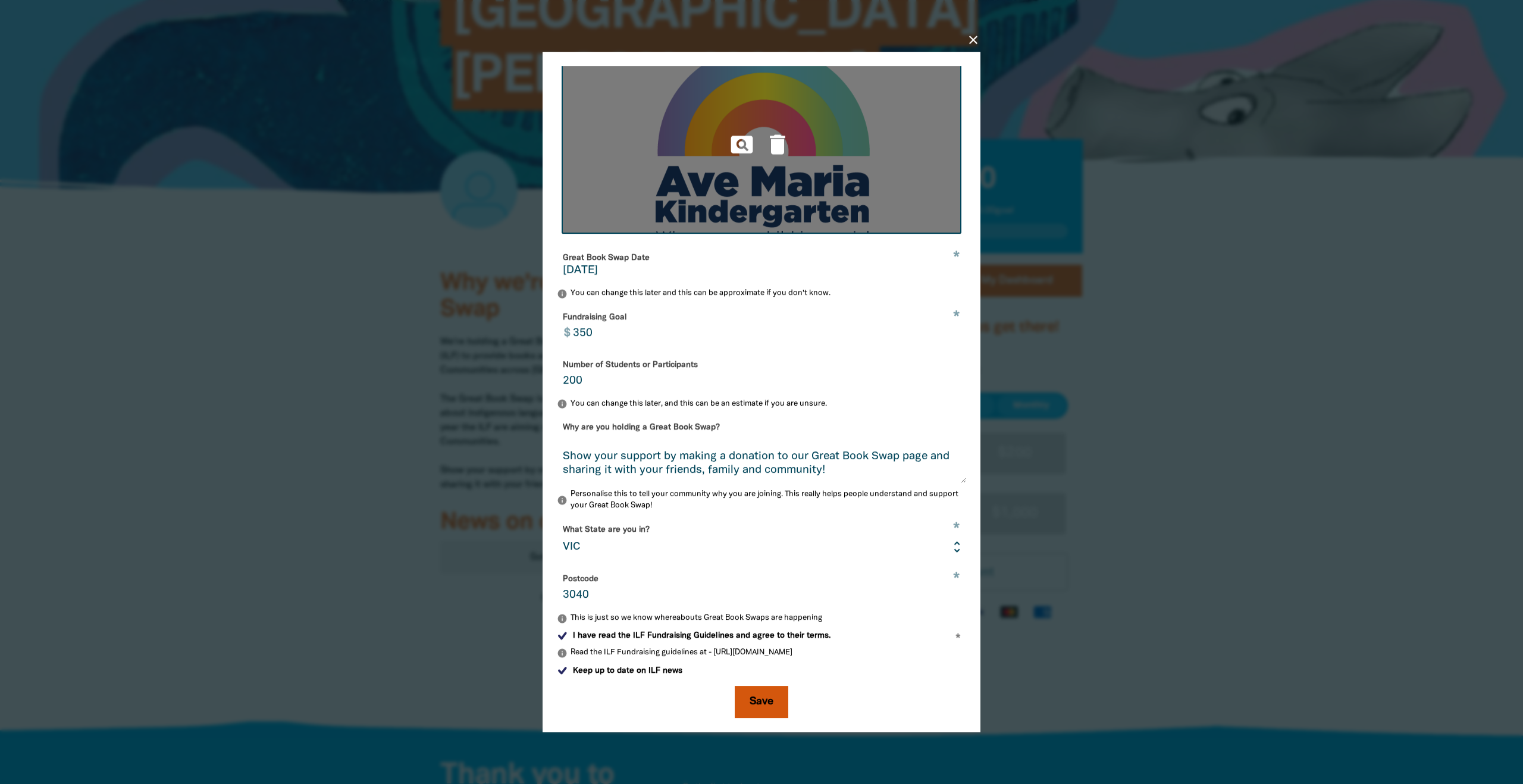
click at [745, 705] on button "Save" at bounding box center [762, 701] width 53 height 32
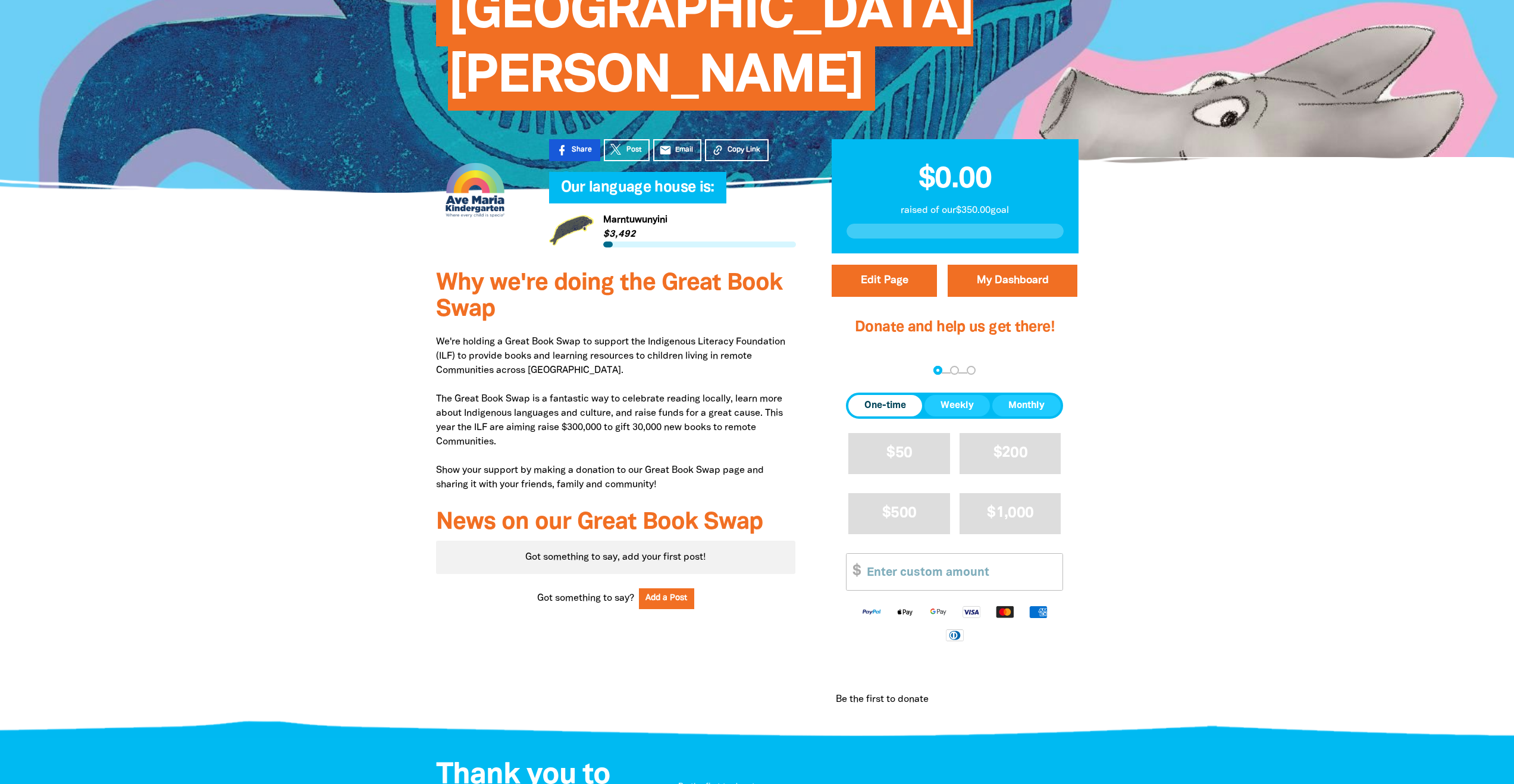
click at [574, 139] on link "Share" at bounding box center [574, 150] width 51 height 22
click at [676, 145] on span "Email" at bounding box center [684, 150] width 18 height 10
click at [733, 145] on span "Copy Link" at bounding box center [744, 150] width 33 height 10
click at [895, 264] on button "Edit Page" at bounding box center [884, 280] width 105 height 32
select select "VIC"
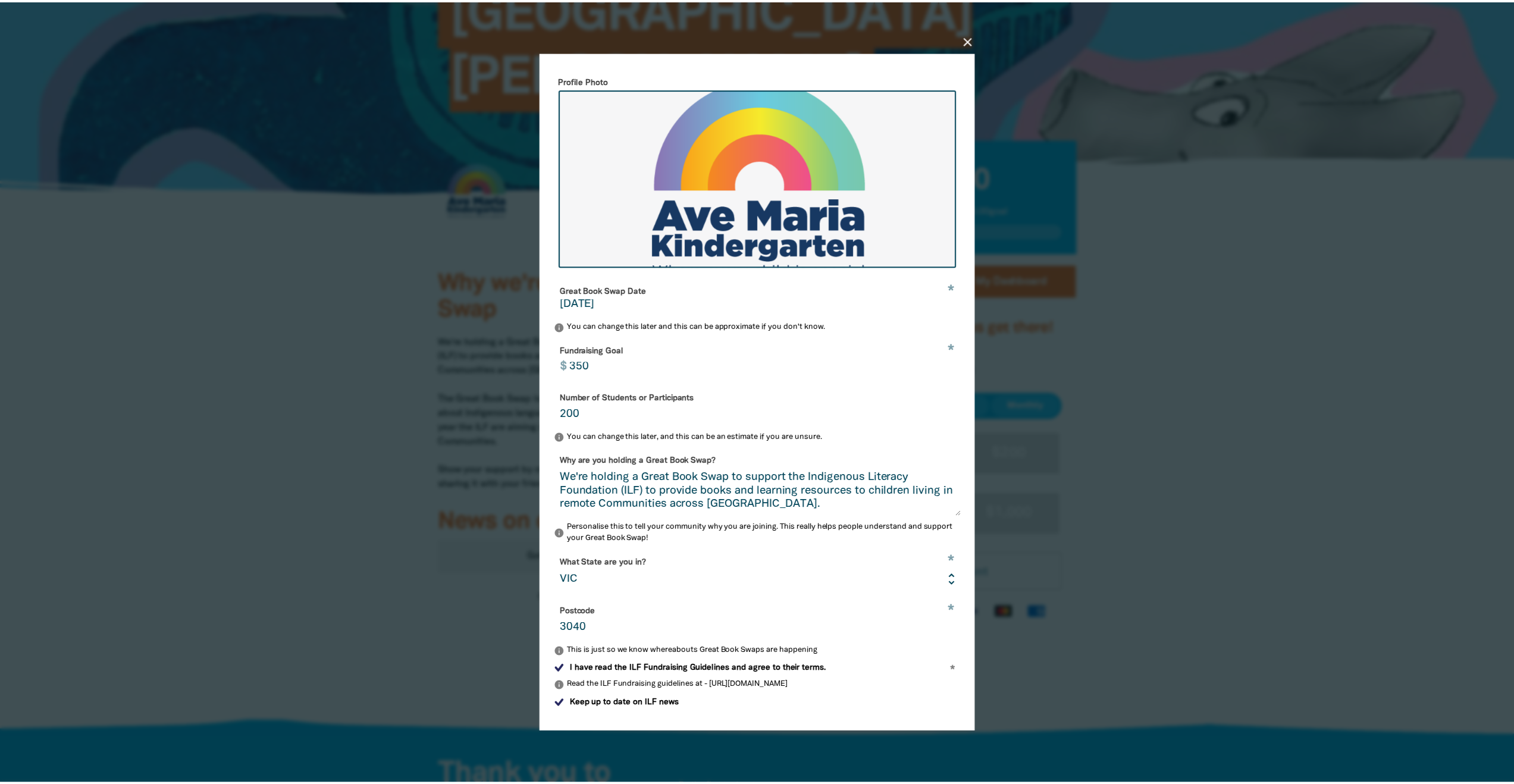
scroll to position [0, 0]
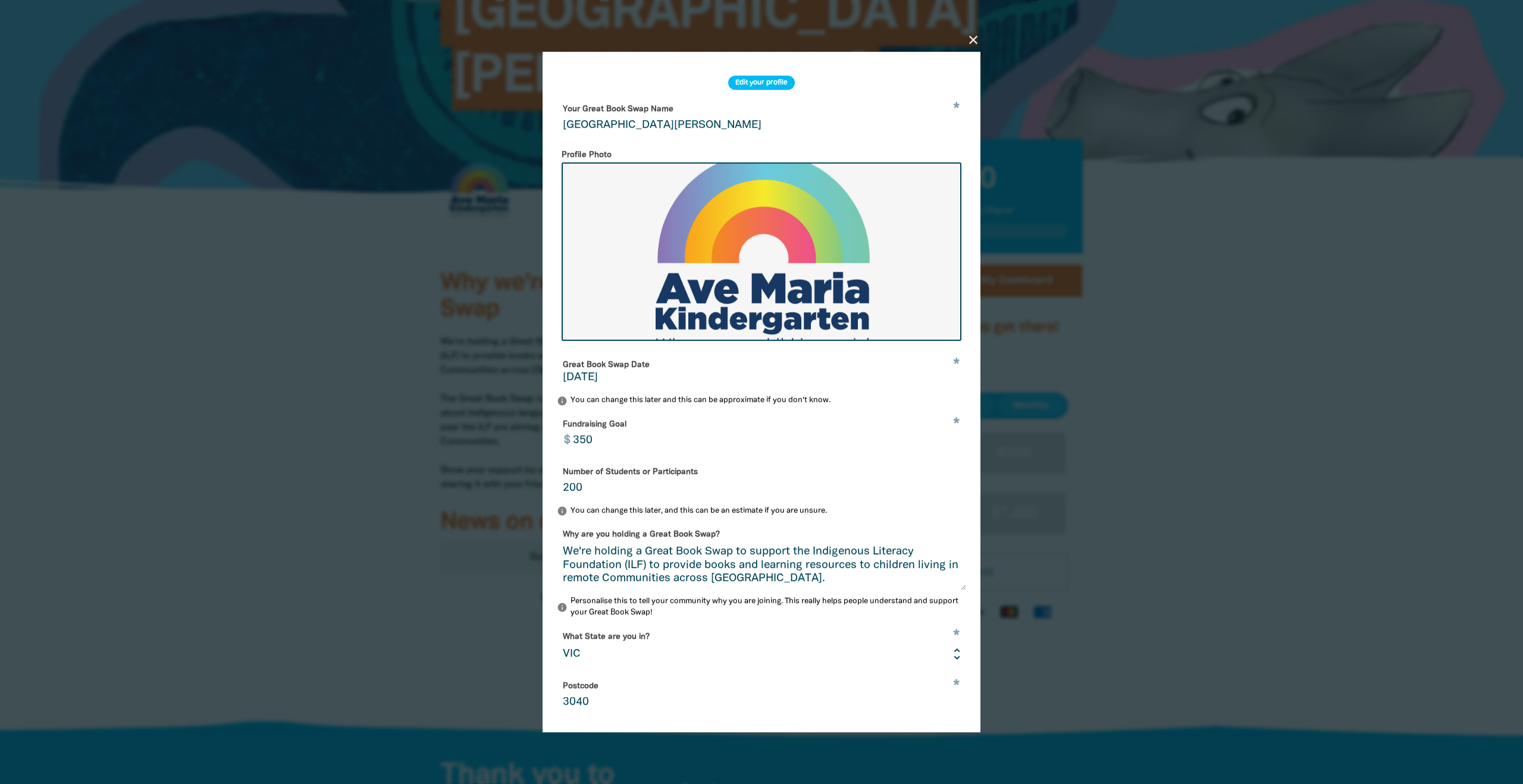
click at [975, 40] on icon "close" at bounding box center [973, 40] width 14 height 14
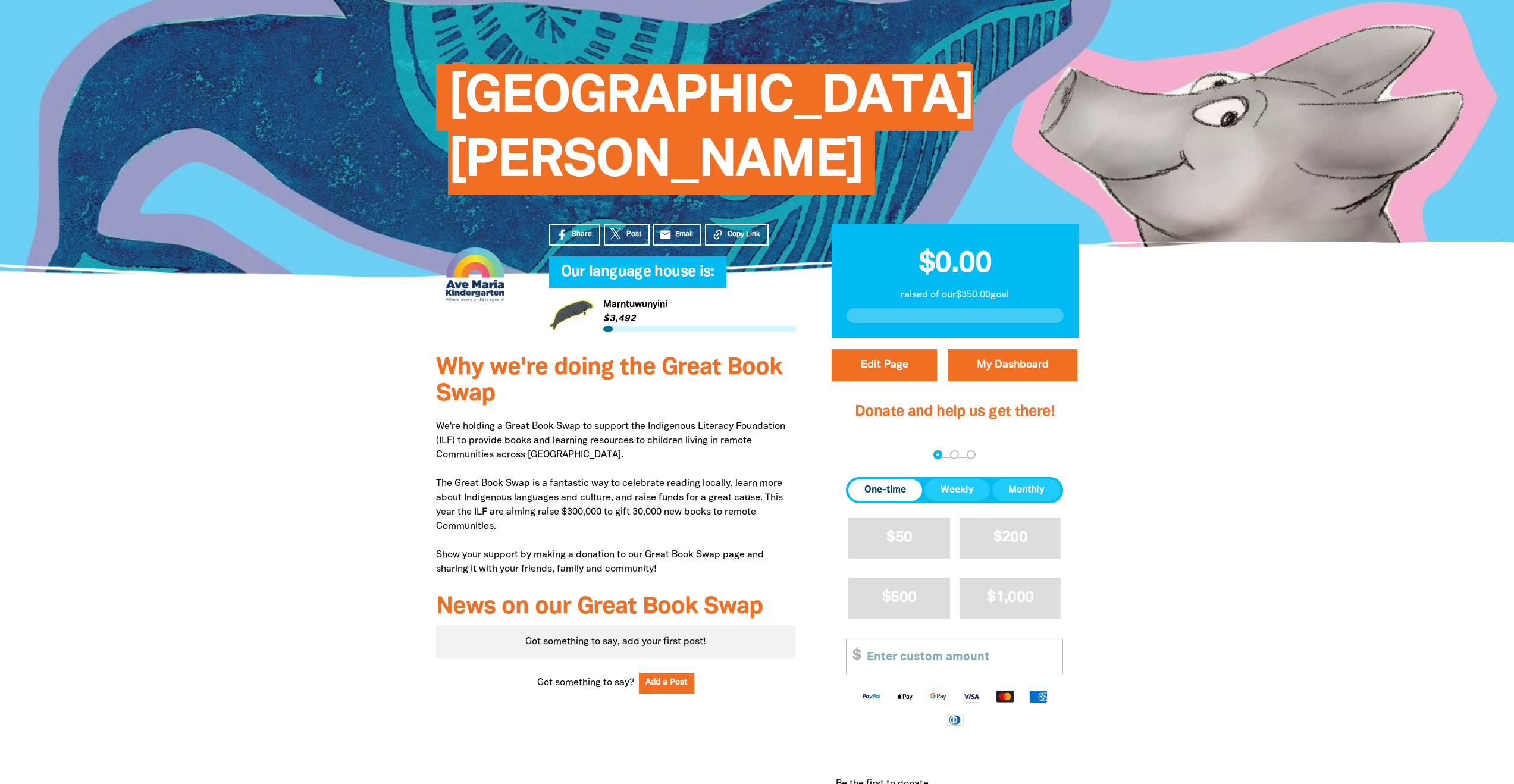
scroll to position [223, 0]
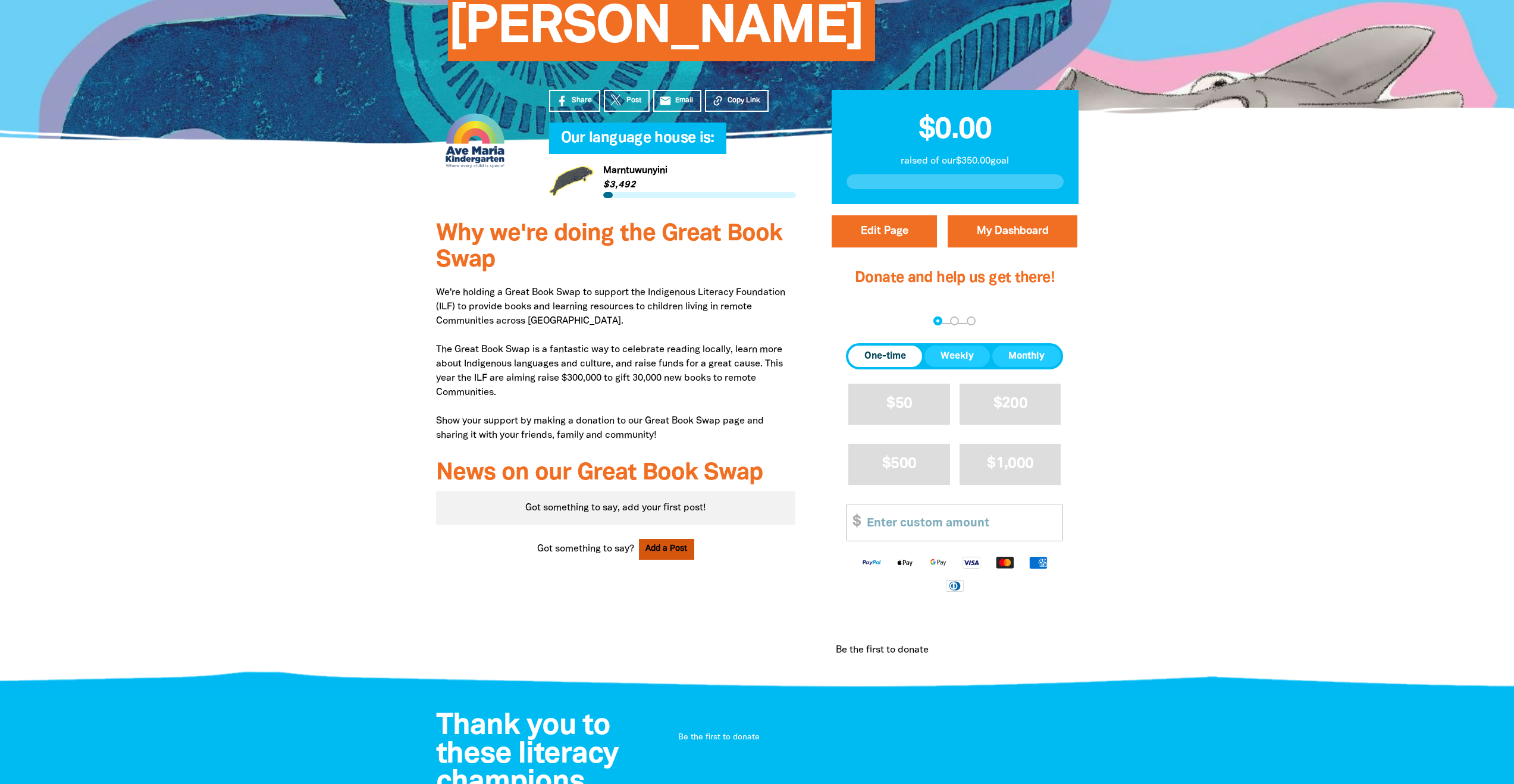
click at [664, 539] on button "Add a Post" at bounding box center [667, 550] width 56 height 21
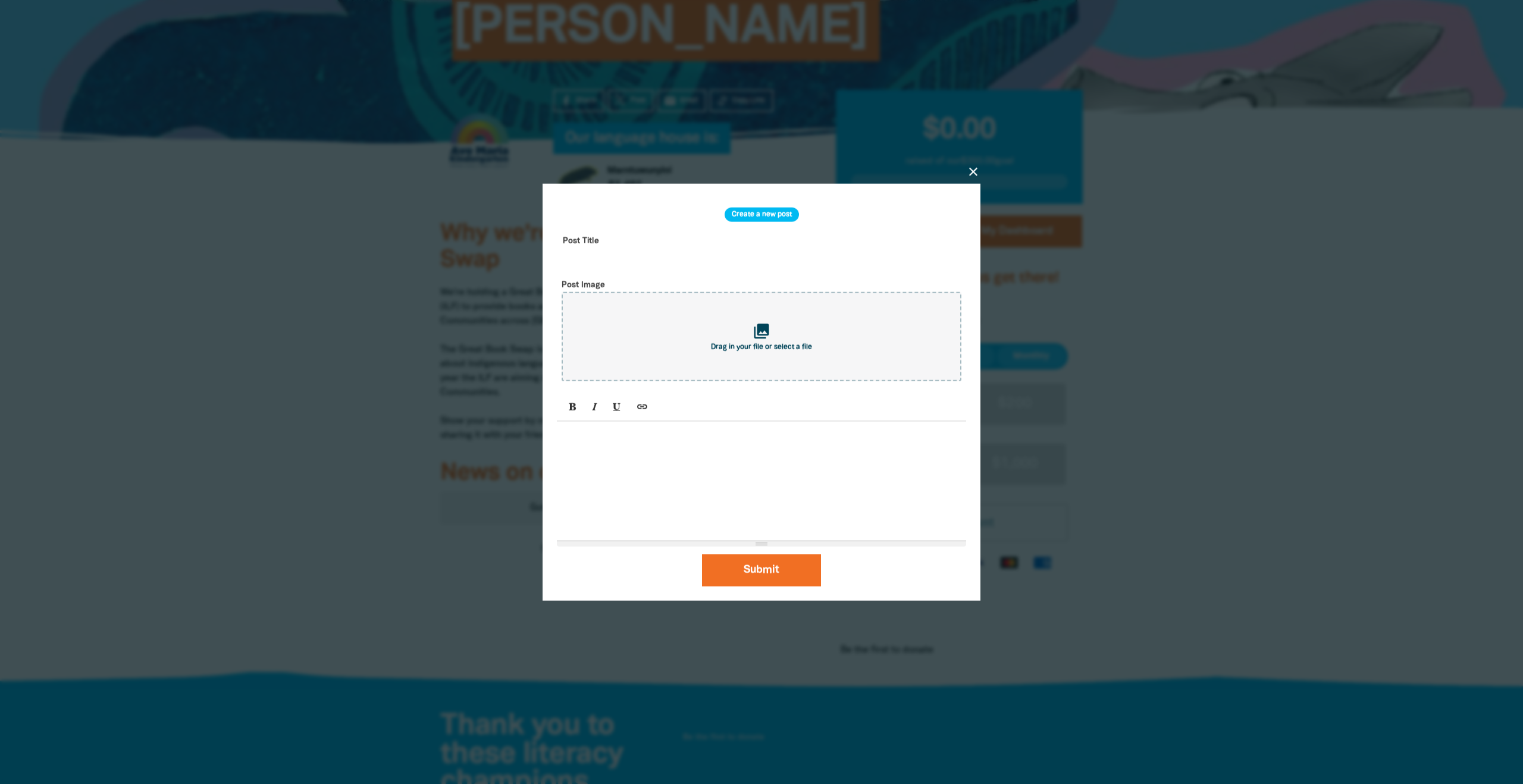
click at [961, 171] on div "close Create a new post Post Title Post Image collections Drag in your file or …" at bounding box center [762, 392] width 476 height 496
click at [975, 170] on icon "close" at bounding box center [973, 171] width 14 height 14
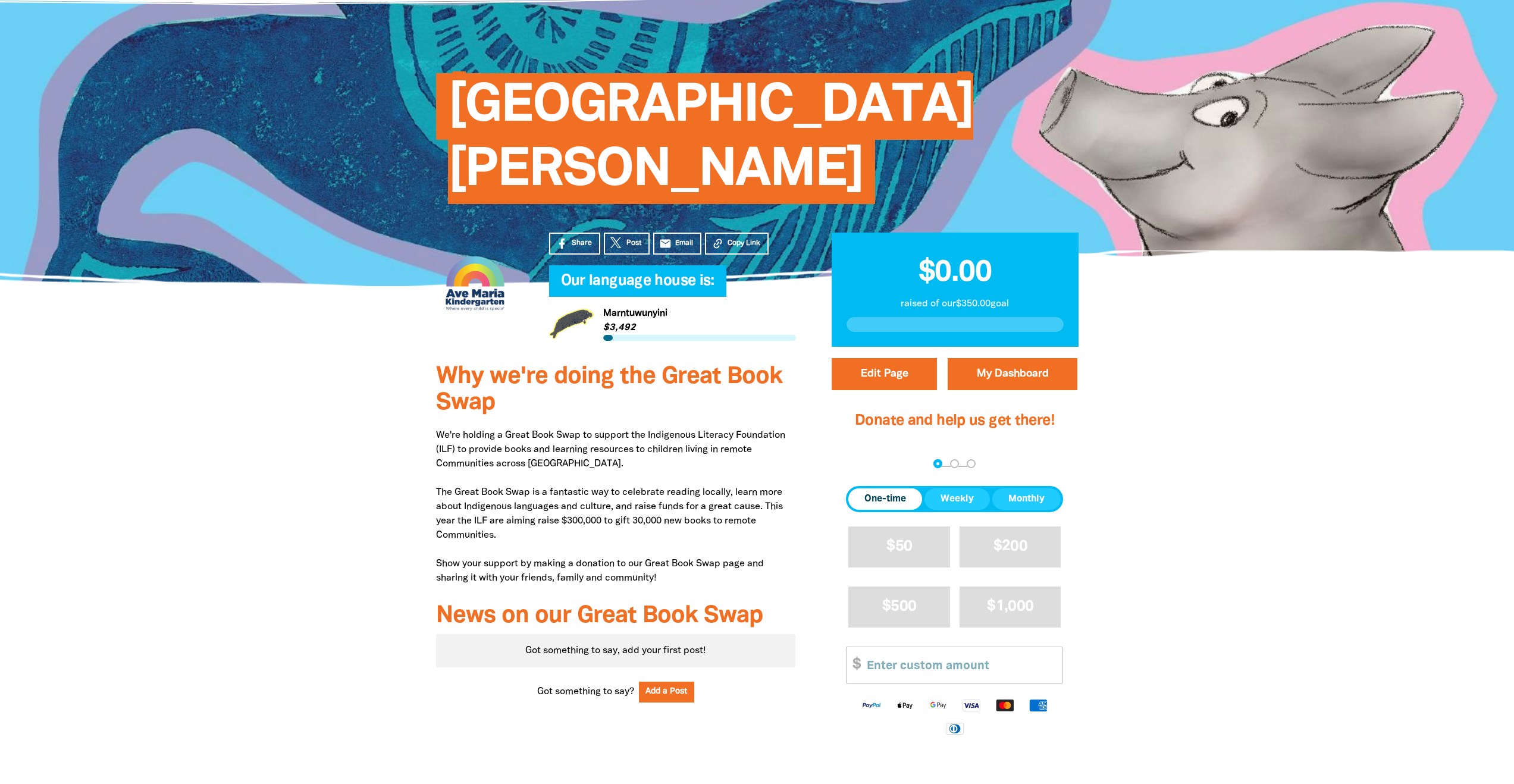
scroll to position [0, 0]
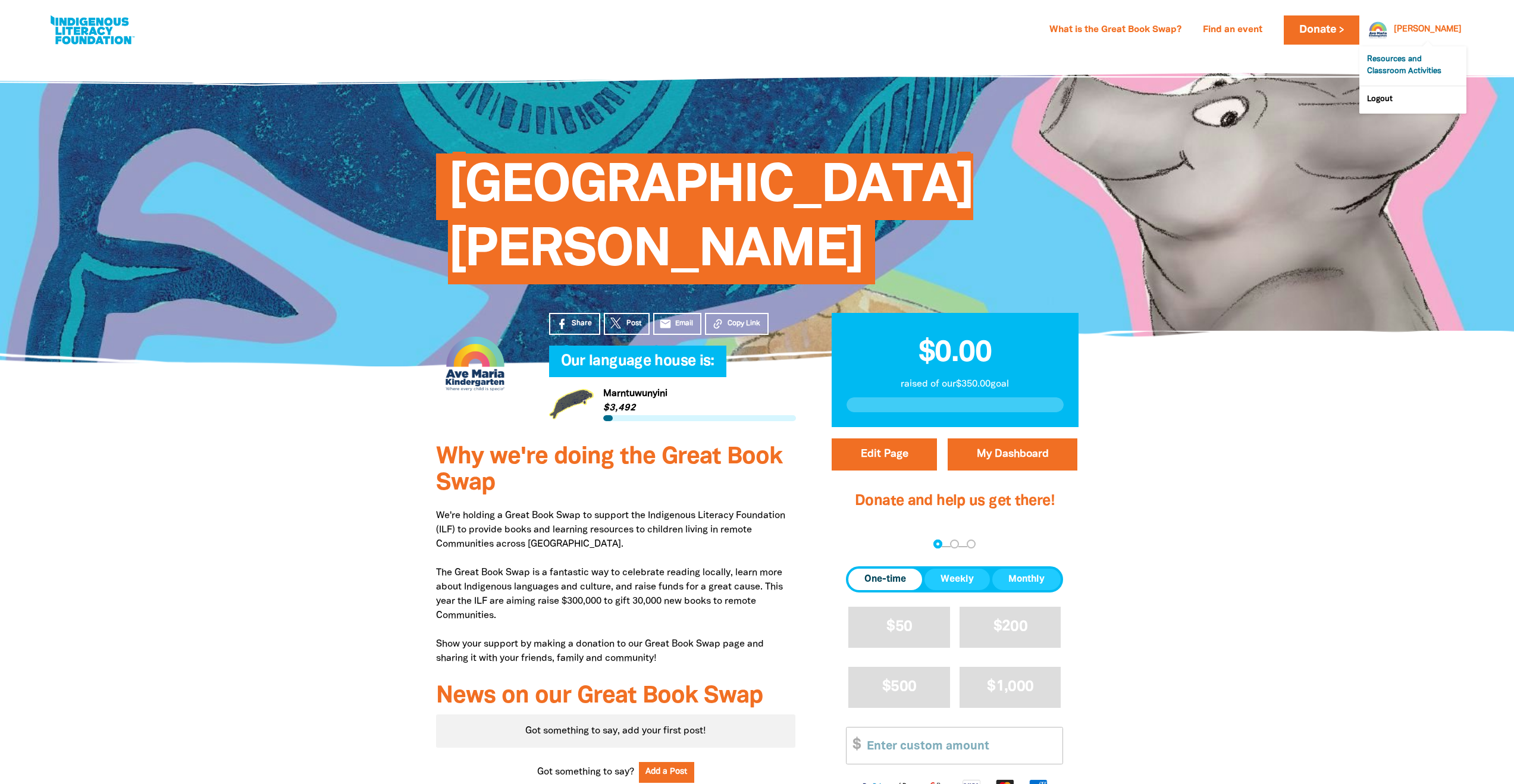
click at [1394, 63] on link "Resources and Classroom Activities" at bounding box center [1412, 66] width 107 height 39
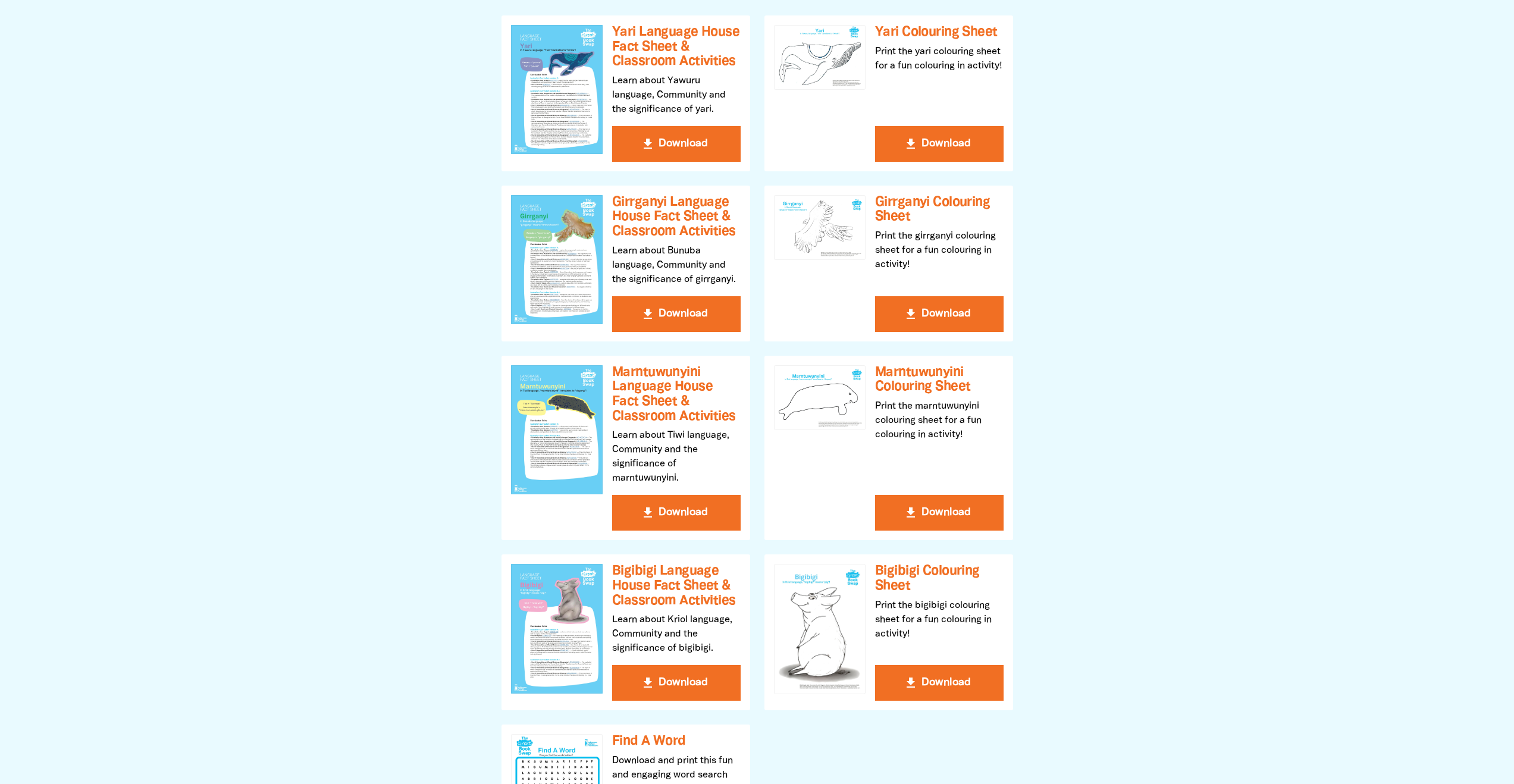
scroll to position [373, 0]
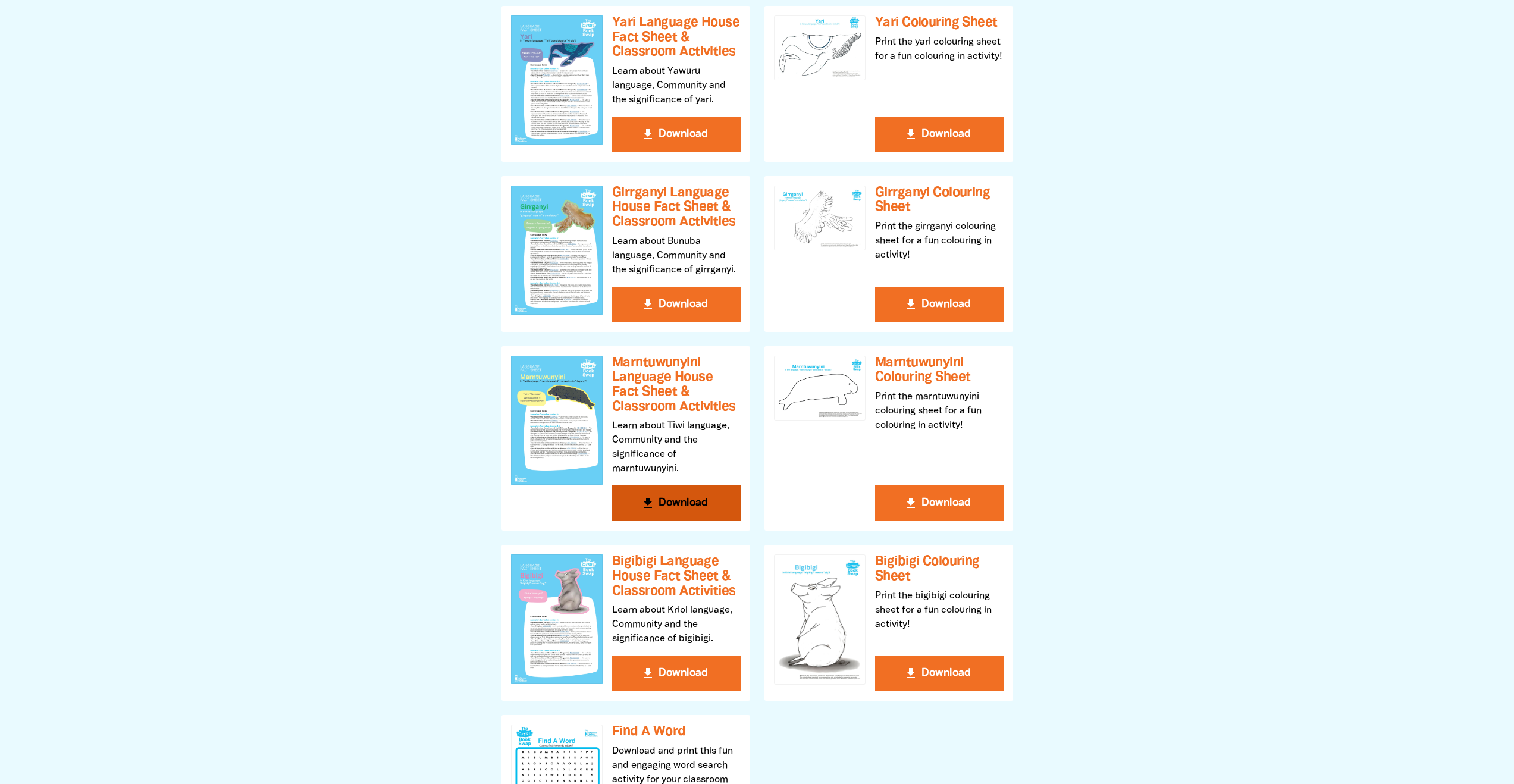
click at [675, 393] on h3 "Marntuwunyini Language House Fact Sheet & Classroom Activities" at bounding box center [676, 385] width 128 height 59
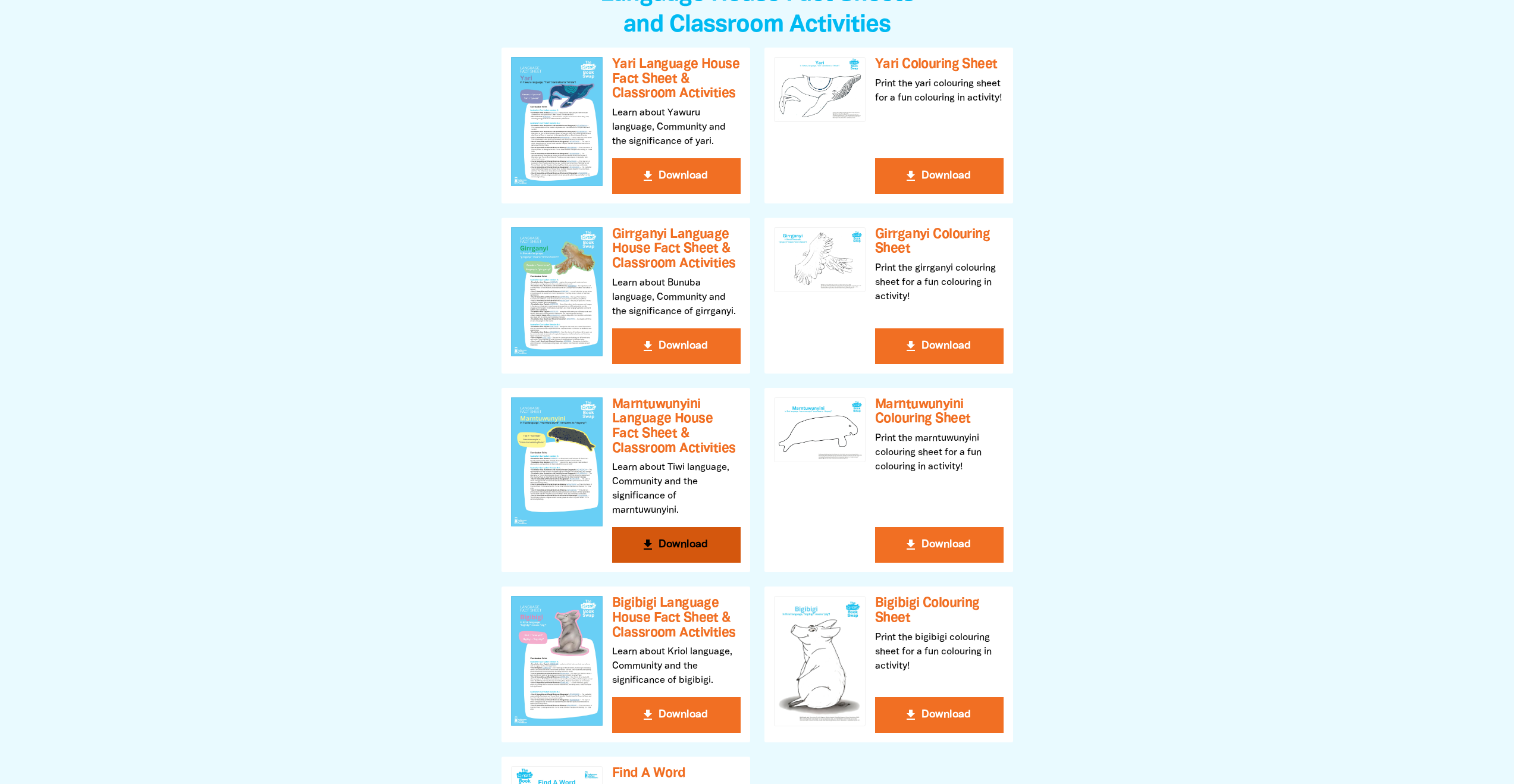
scroll to position [410, 0]
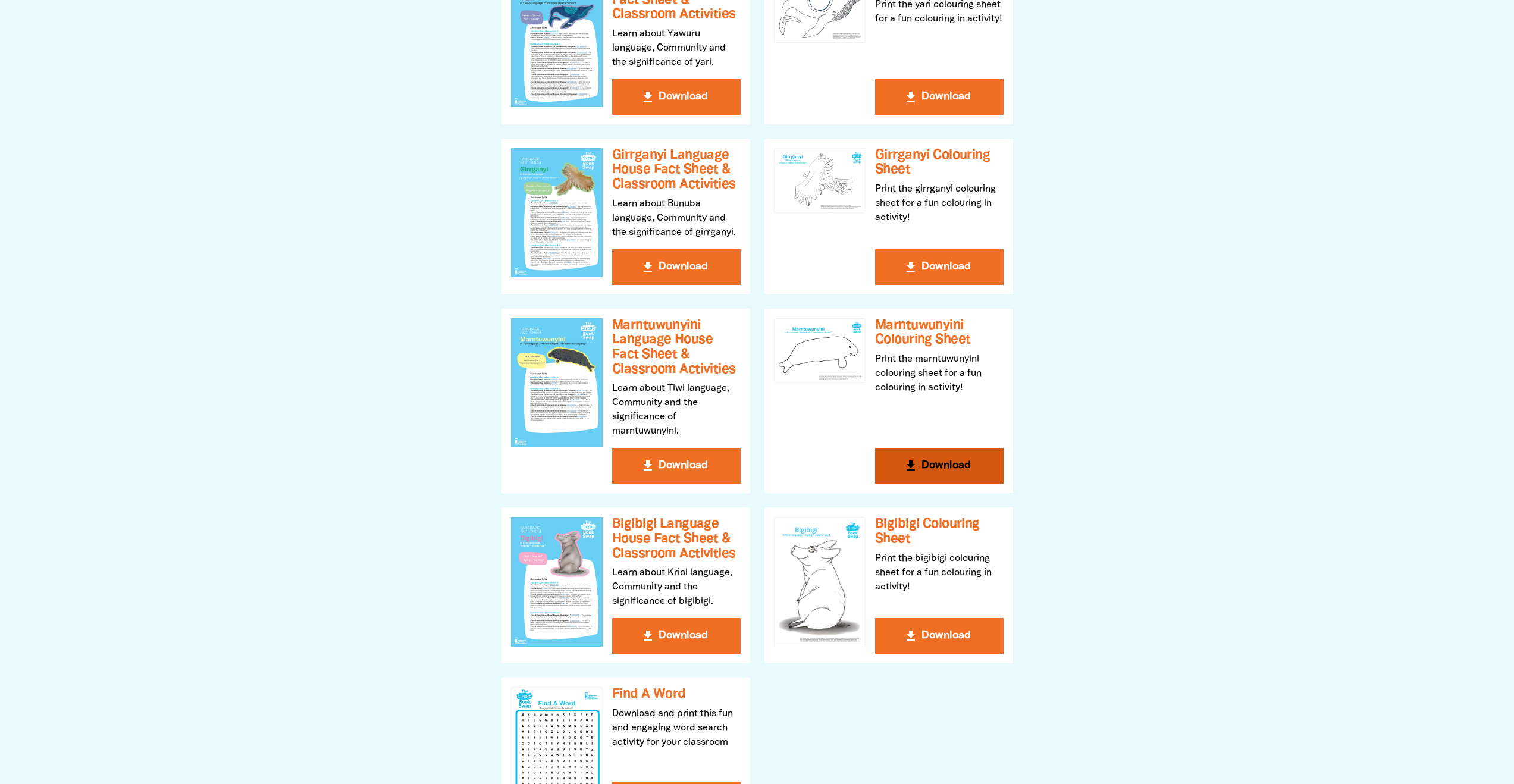
click at [923, 325] on h3 "Marntuwunyini Colouring Sheet" at bounding box center [939, 333] width 128 height 29
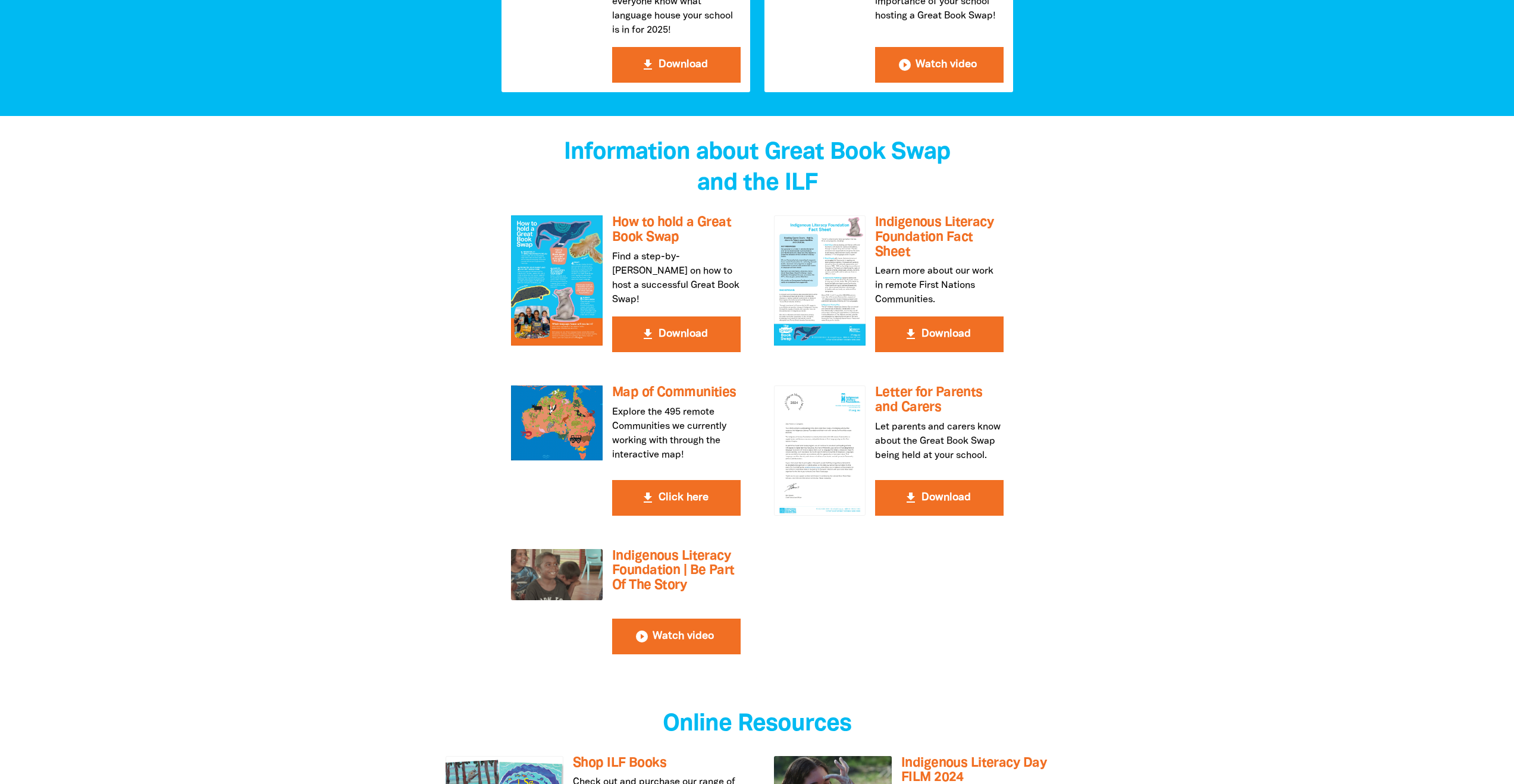
scroll to position [2008, 0]
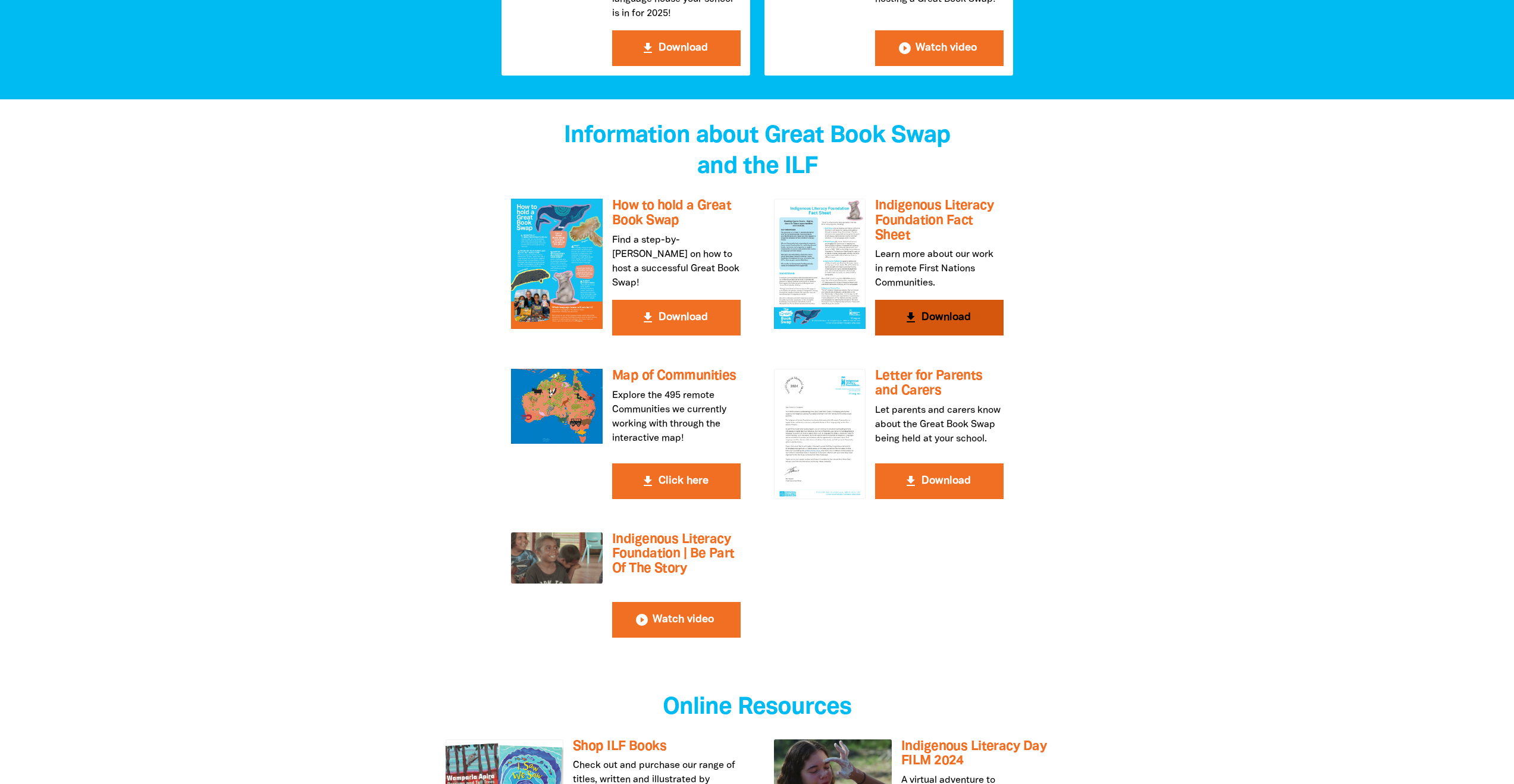
click at [953, 199] on h3 "Indigenous Literacy Foundation Fact Sheet" at bounding box center [939, 221] width 128 height 44
click at [641, 199] on h3 "How to hold a Great Book Swap" at bounding box center [676, 213] width 128 height 29
click at [655, 464] on button "get_app Click here" at bounding box center [676, 481] width 128 height 36
click at [916, 369] on h3 "Letter for Parents and Carers" at bounding box center [939, 383] width 128 height 29
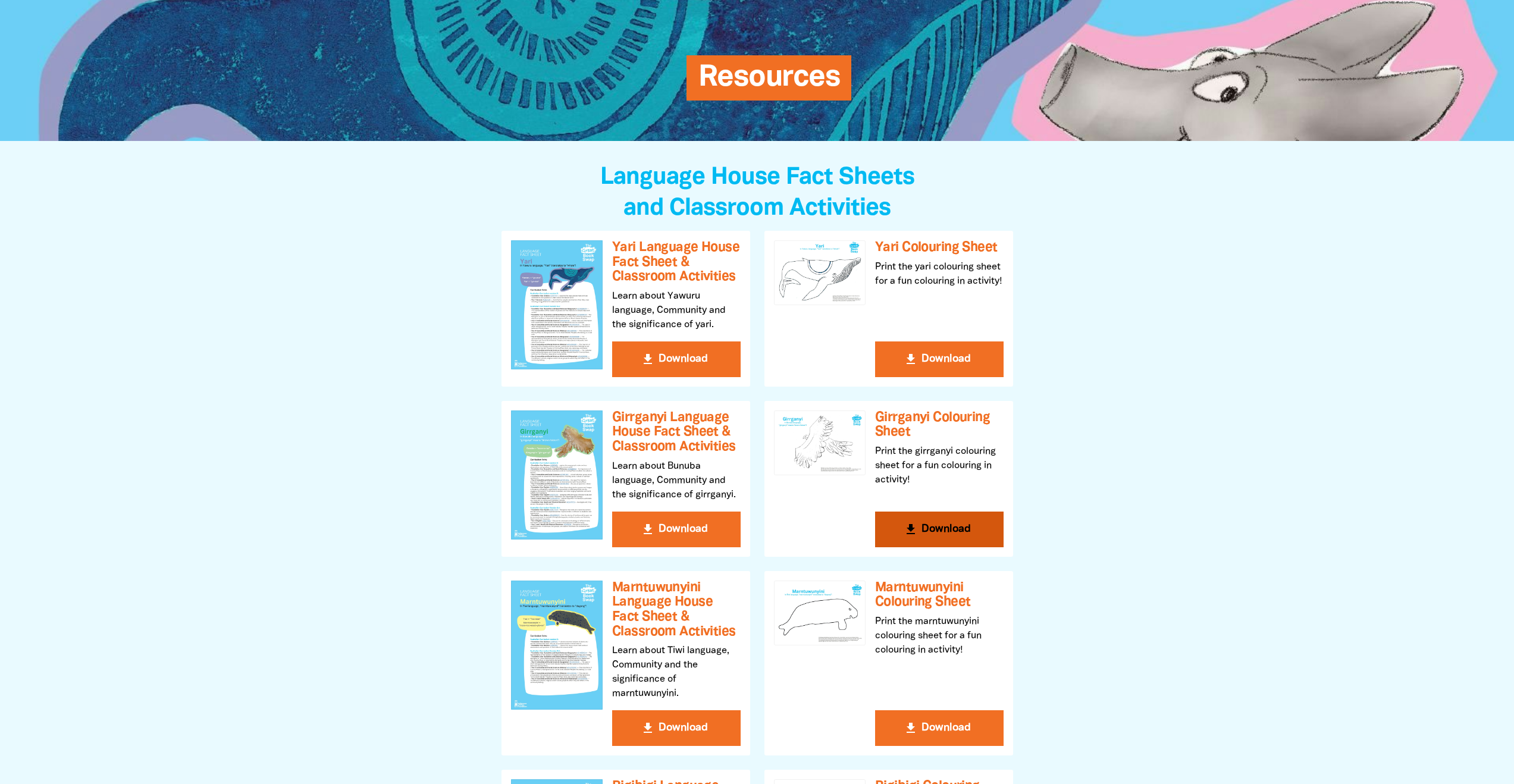
scroll to position [0, 0]
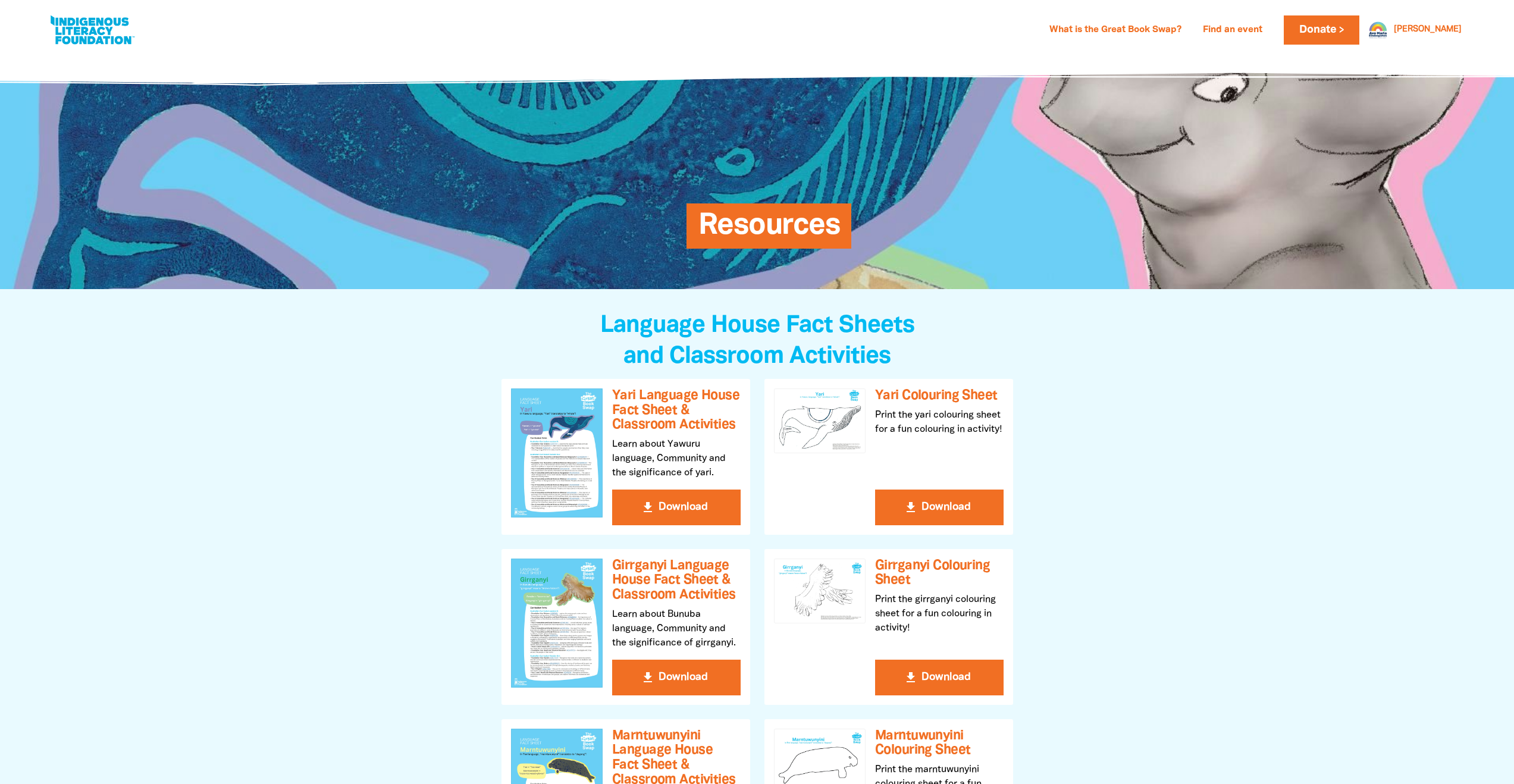
click at [953, 55] on div "What is the Great Book Swap? Find an event Log In Sign Up Donate Chun Chun Reso…" at bounding box center [757, 30] width 1442 height 60
click at [1441, 29] on link "[PERSON_NAME]" at bounding box center [1427, 29] width 68 height 8
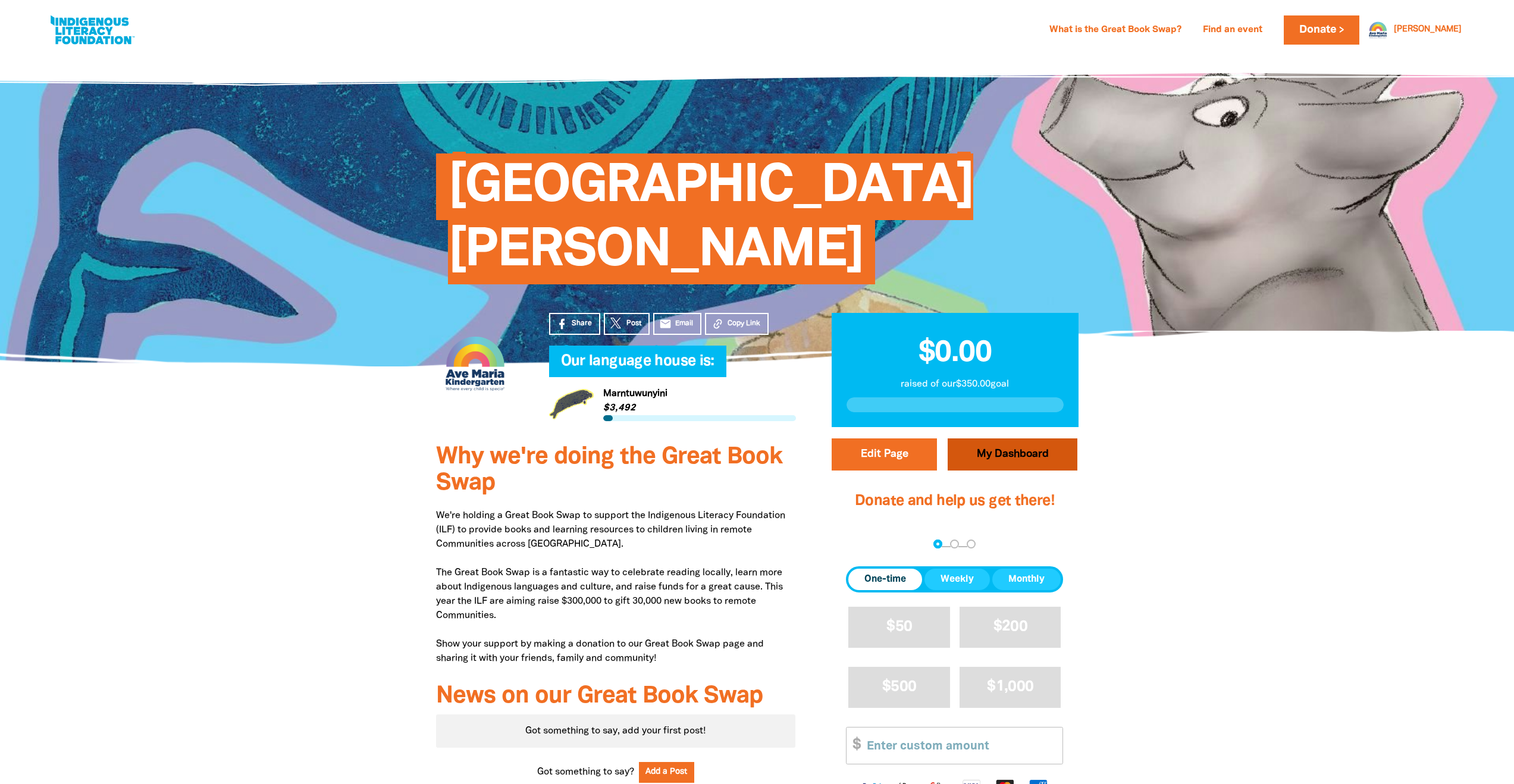
click at [1051, 438] on link "My Dashboard" at bounding box center [1012, 454] width 130 height 32
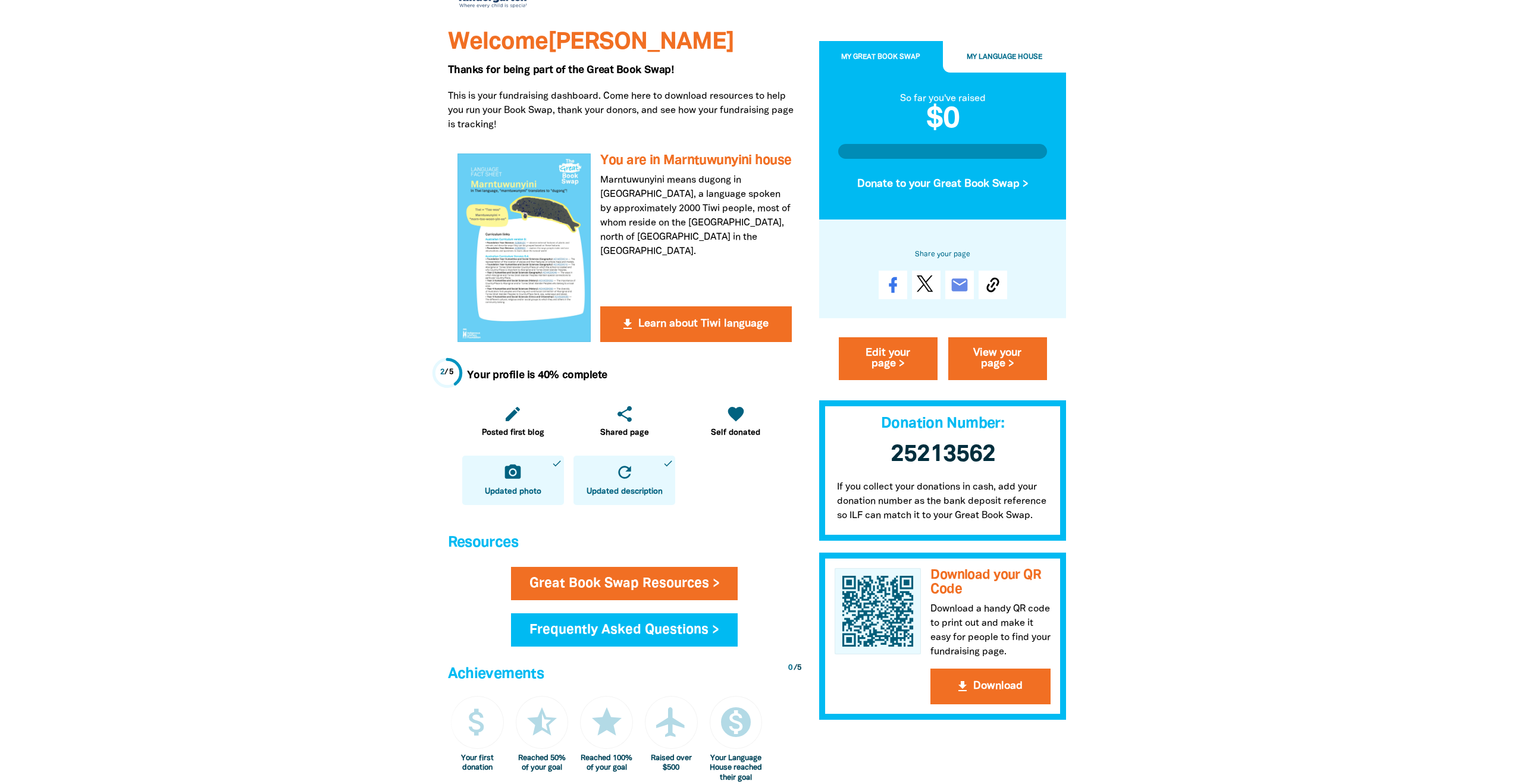
scroll to position [308, 0]
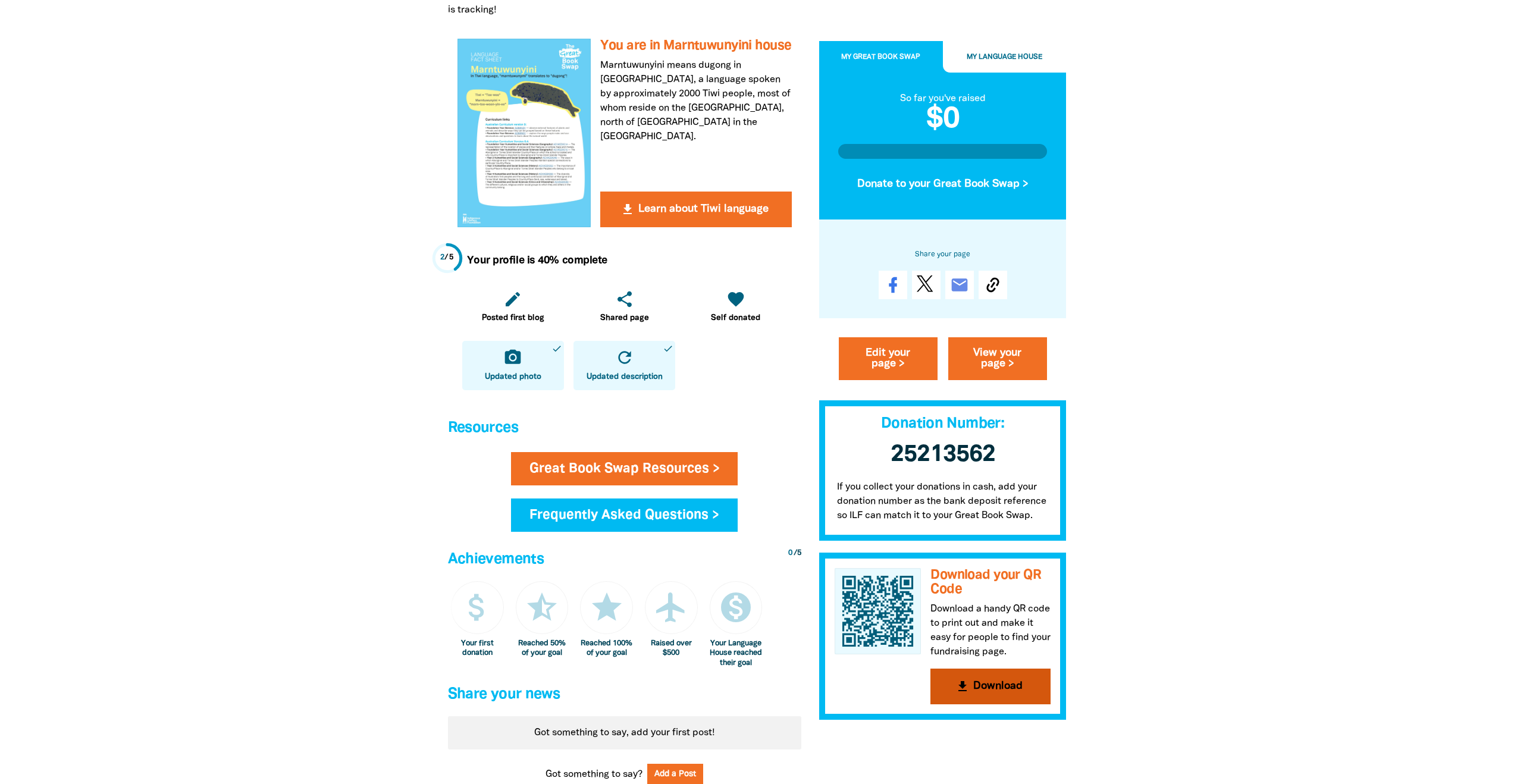
click at [1020, 683] on button "get_app Download" at bounding box center [990, 686] width 120 height 36
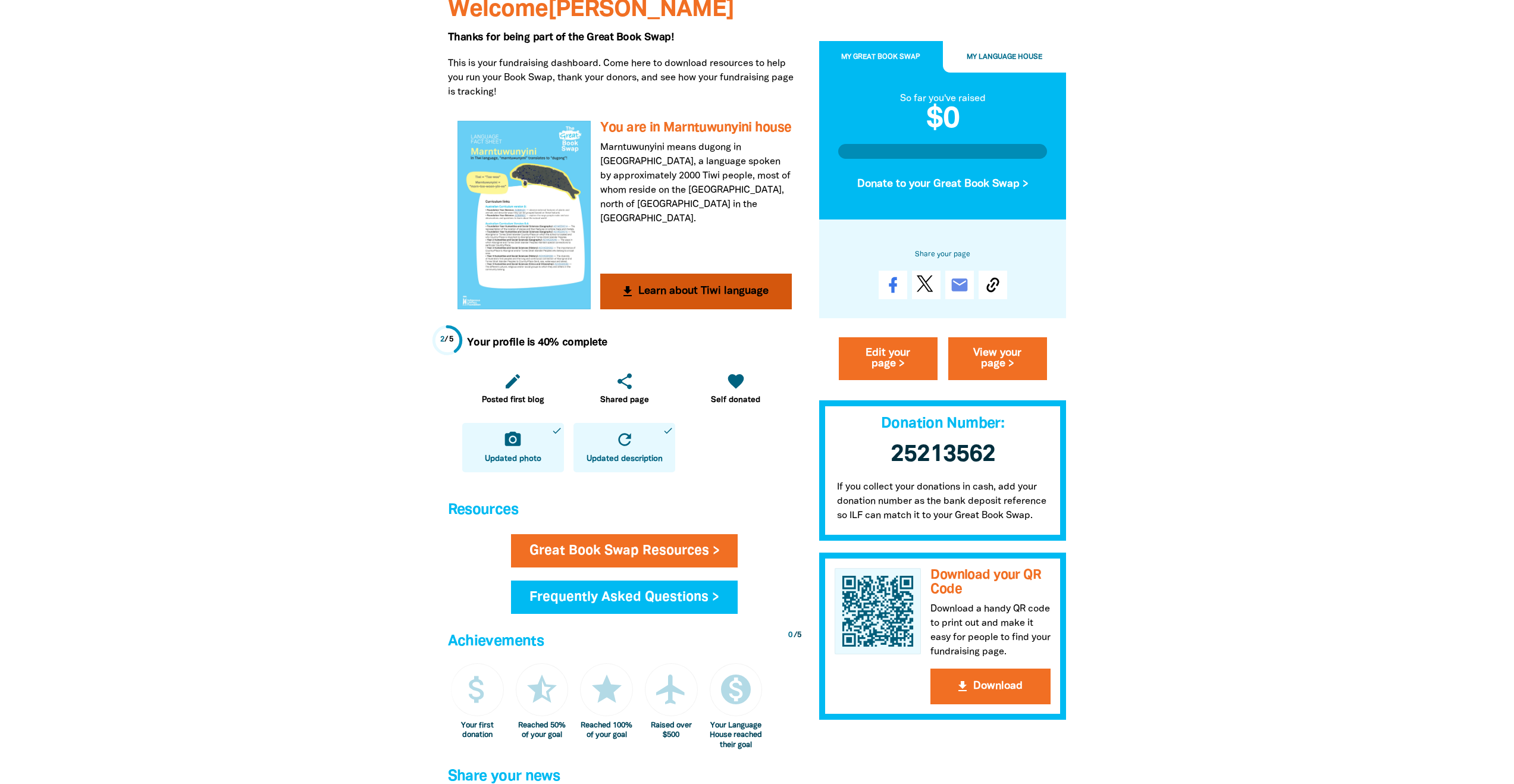
scroll to position [223, 0]
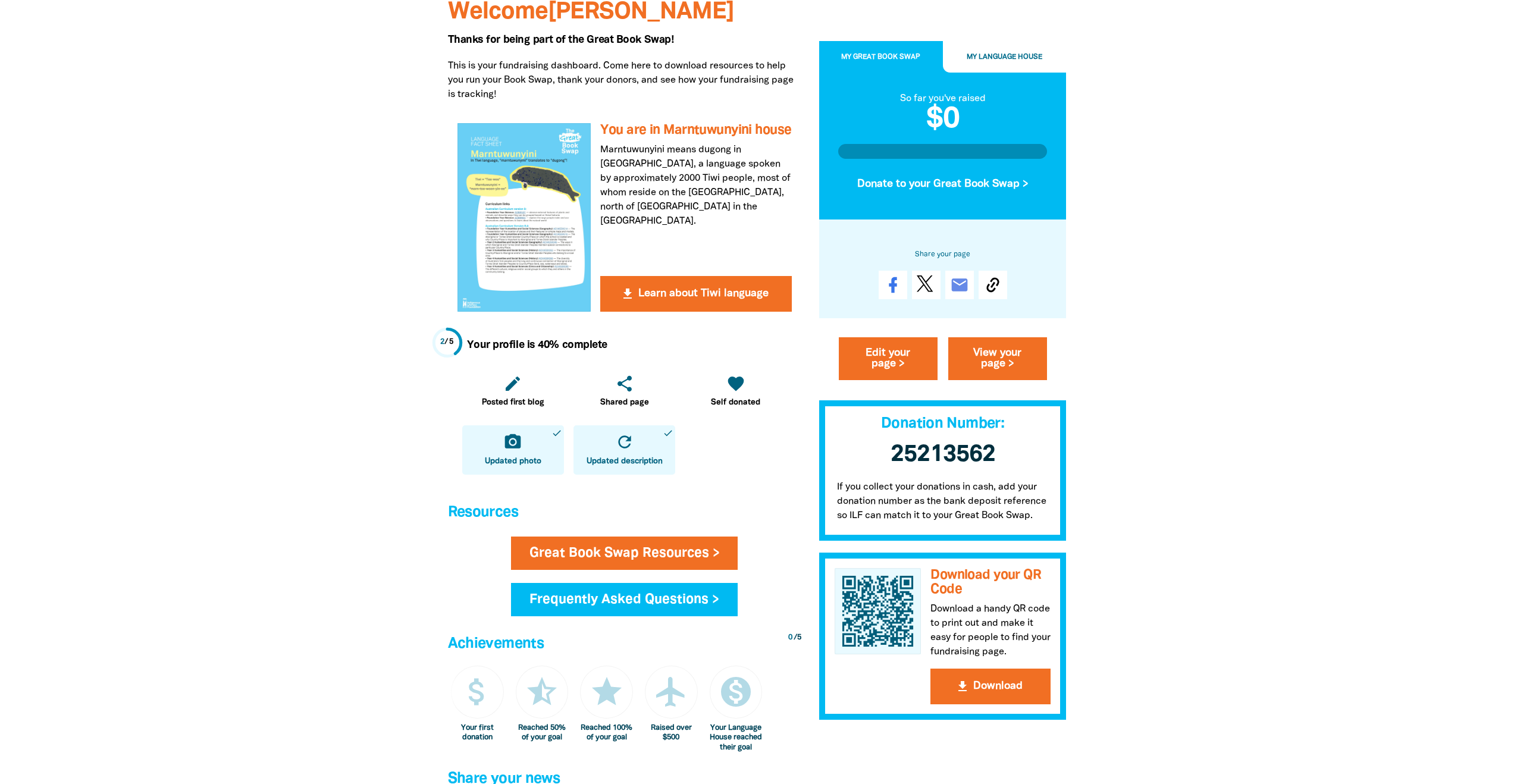
click at [983, 56] on span "My Language House" at bounding box center [1004, 57] width 76 height 7
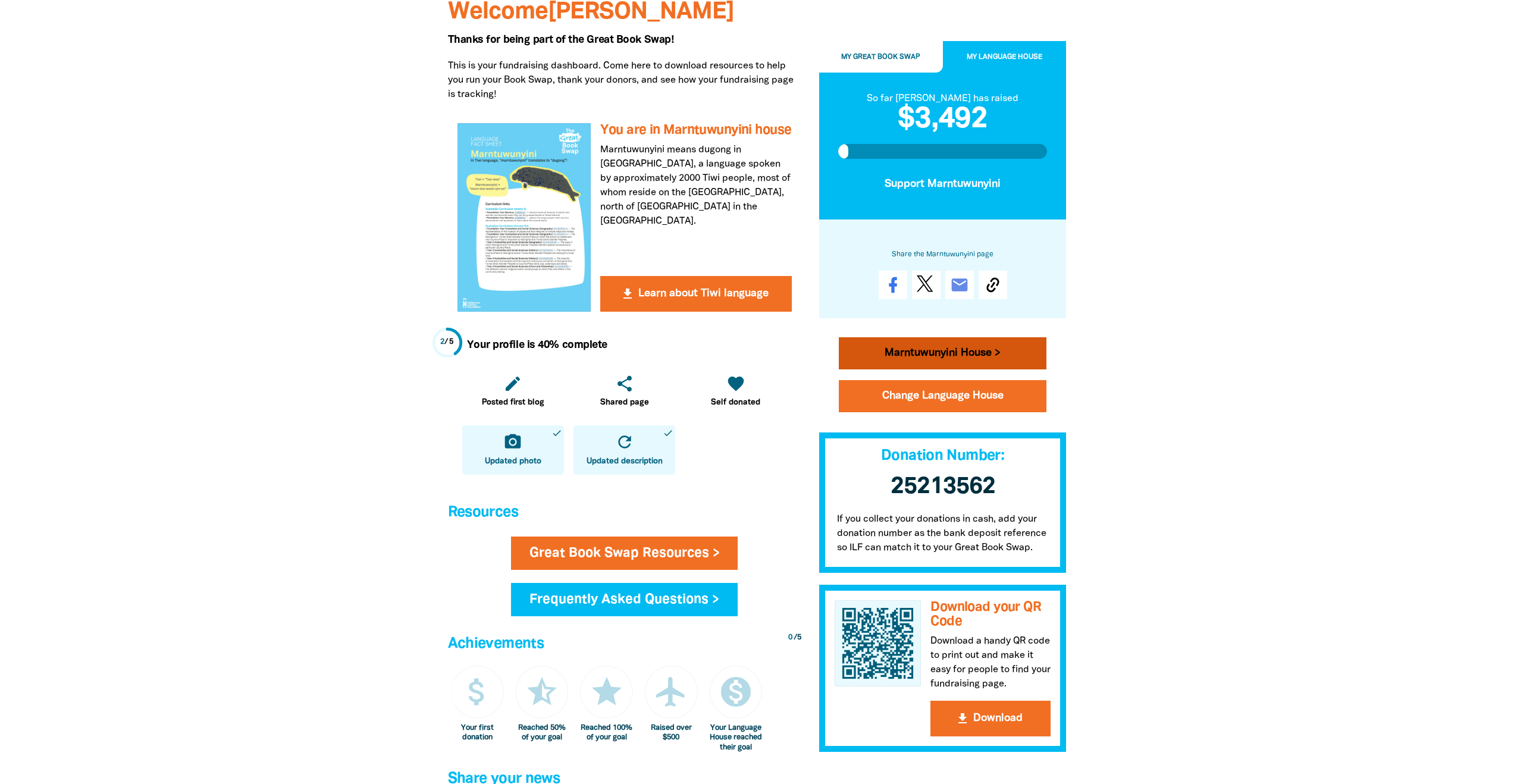
click at [931, 363] on link "Marntuwunyini House >" at bounding box center [943, 352] width 208 height 32
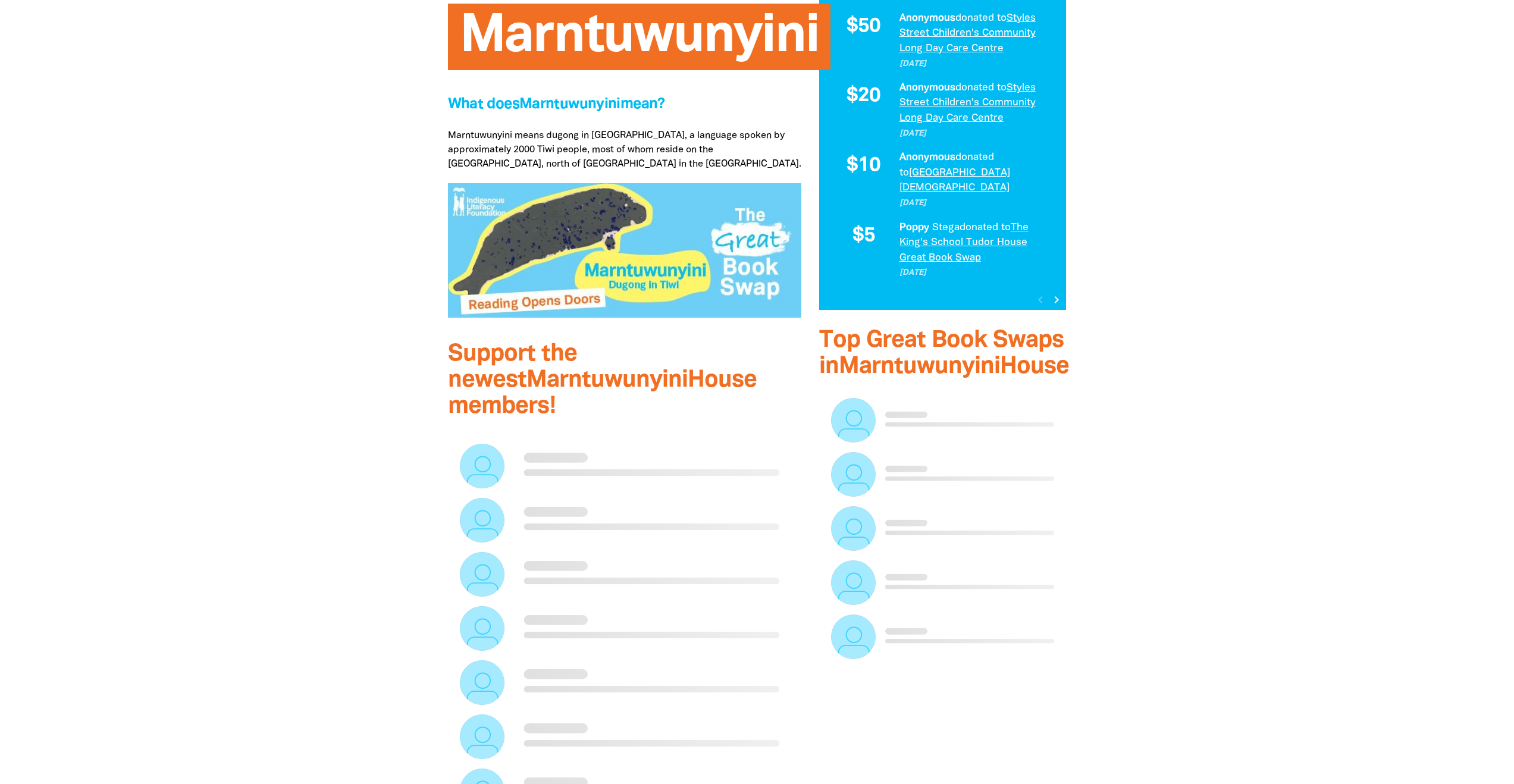
scroll to position [384, 0]
